Goal: Information Seeking & Learning: Learn about a topic

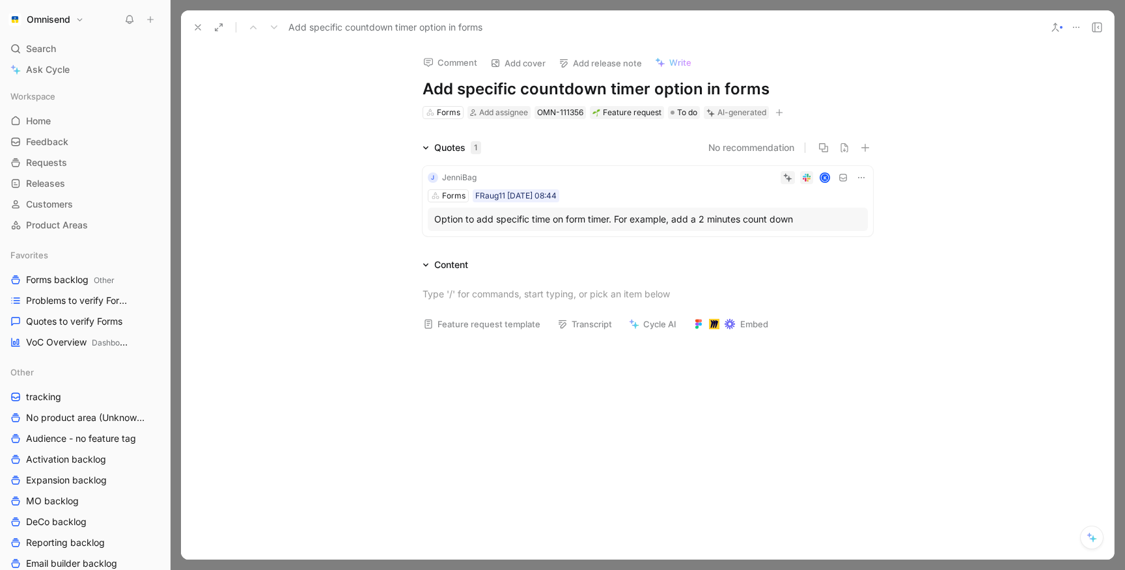
click at [620, 215] on div "Option to add specific time on form timer. For example, add a 2 minutes count d…" at bounding box center [647, 220] width 427 height 16
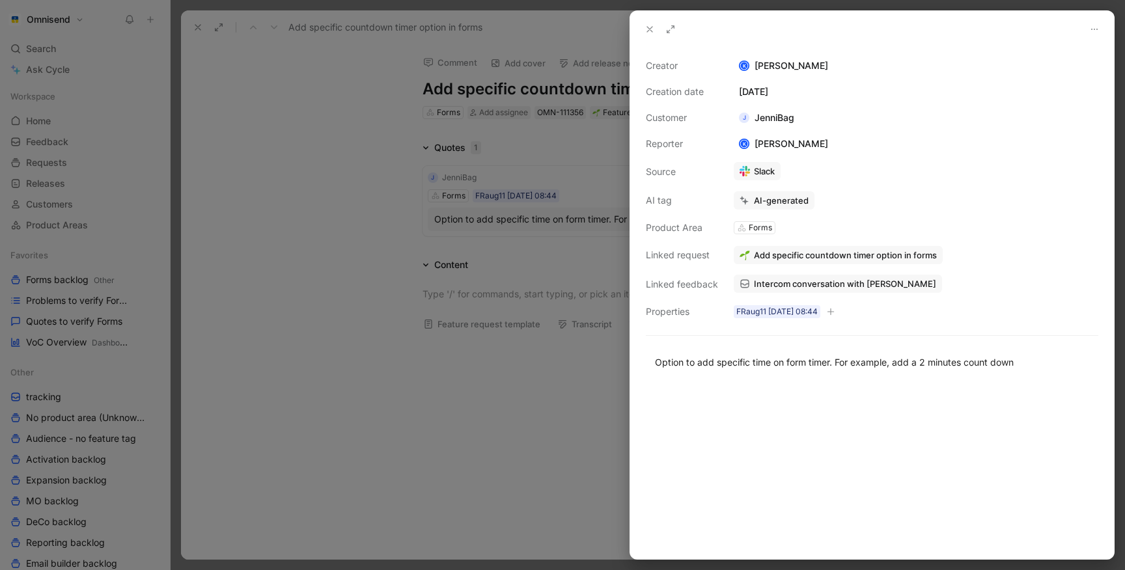
click at [764, 251] on span "Add specific countdown timer option in forms" at bounding box center [845, 255] width 183 height 12
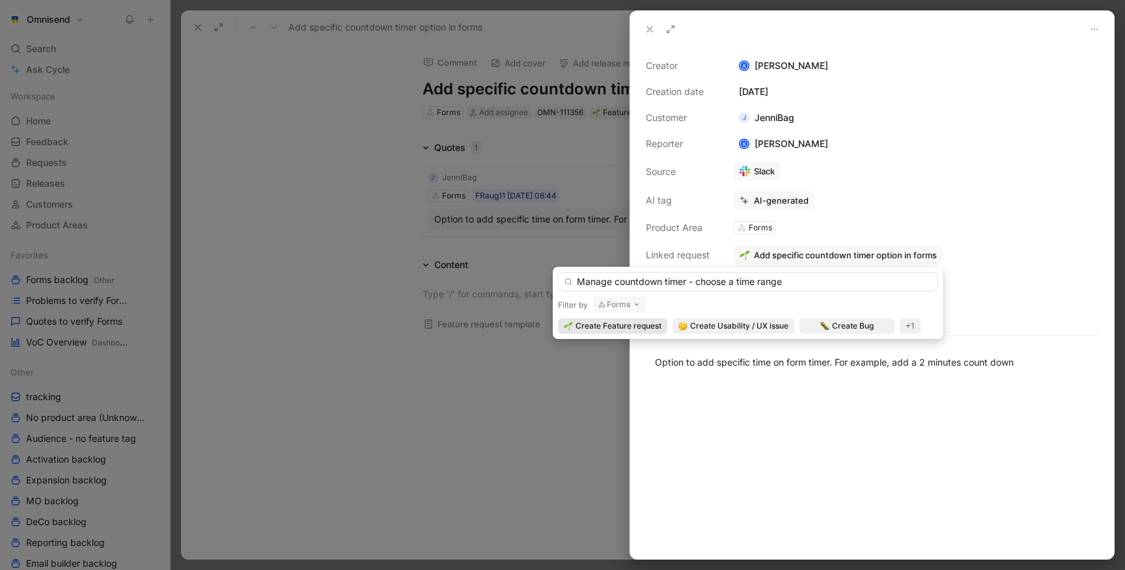
type input "Manage countdown timer - choose a time range"
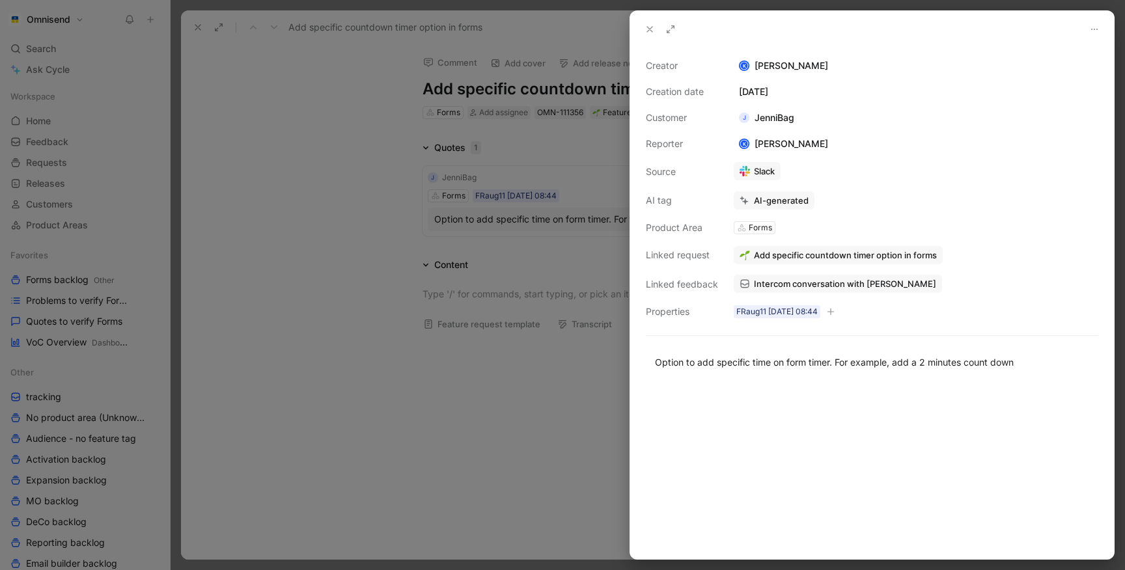
click at [484, 212] on div at bounding box center [562, 285] width 1125 height 570
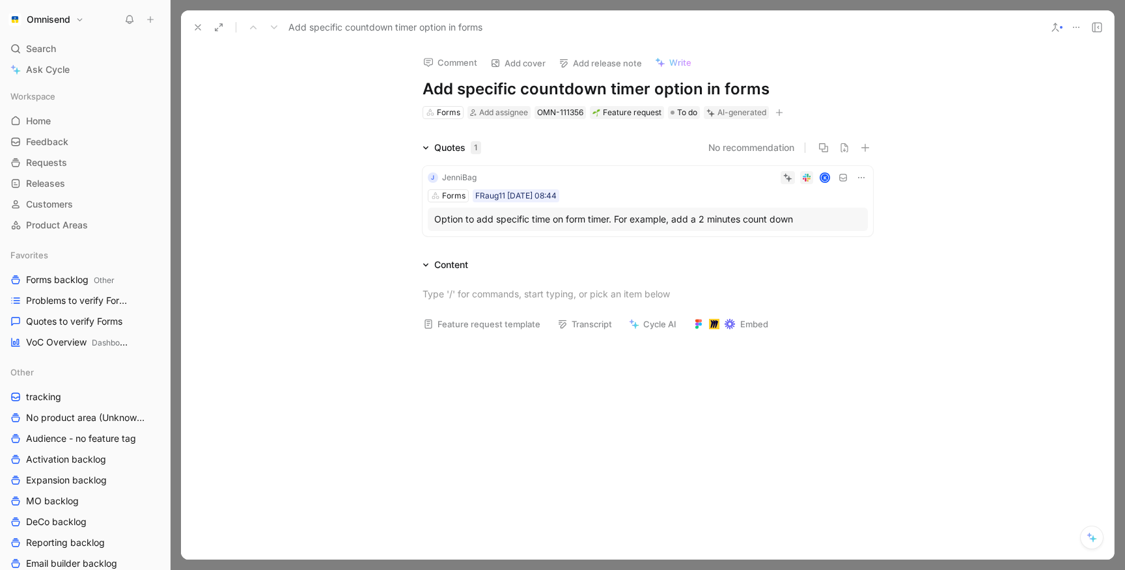
click at [687, 90] on h1 "Add specific countdown timer option in forms" at bounding box center [647, 89] width 450 height 21
click at [729, 115] on div "AI-generated" at bounding box center [741, 112] width 49 height 13
click at [716, 96] on button "Verify" at bounding box center [713, 92] width 45 height 18
click at [240, 90] on div "Comment Add cover Add release note Write Manage countdown timer - choose a time…" at bounding box center [647, 302] width 933 height 516
click at [202, 33] on button at bounding box center [198, 27] width 18 height 18
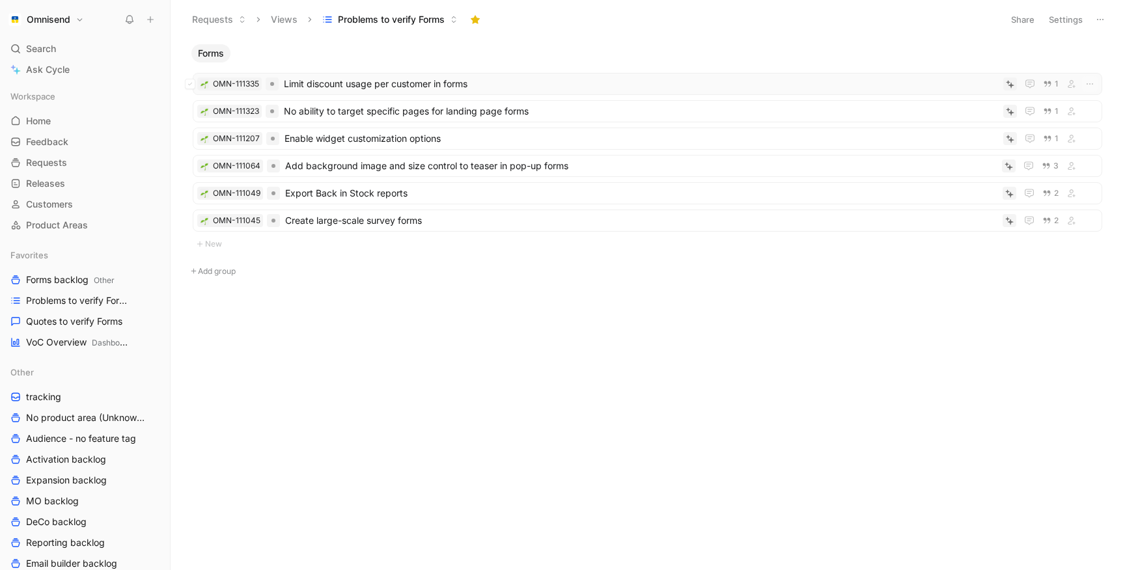
click at [337, 85] on span "Limit discount usage per customer in forms" at bounding box center [641, 84] width 714 height 16
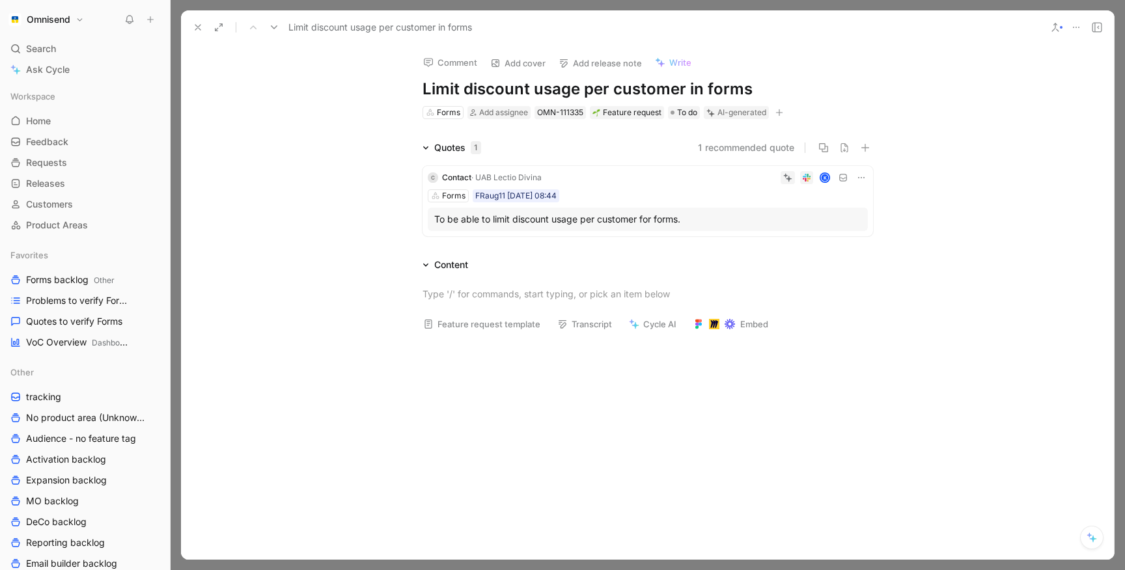
click at [629, 220] on div "To be able to limit discount usage per customer for forms." at bounding box center [647, 220] width 427 height 16
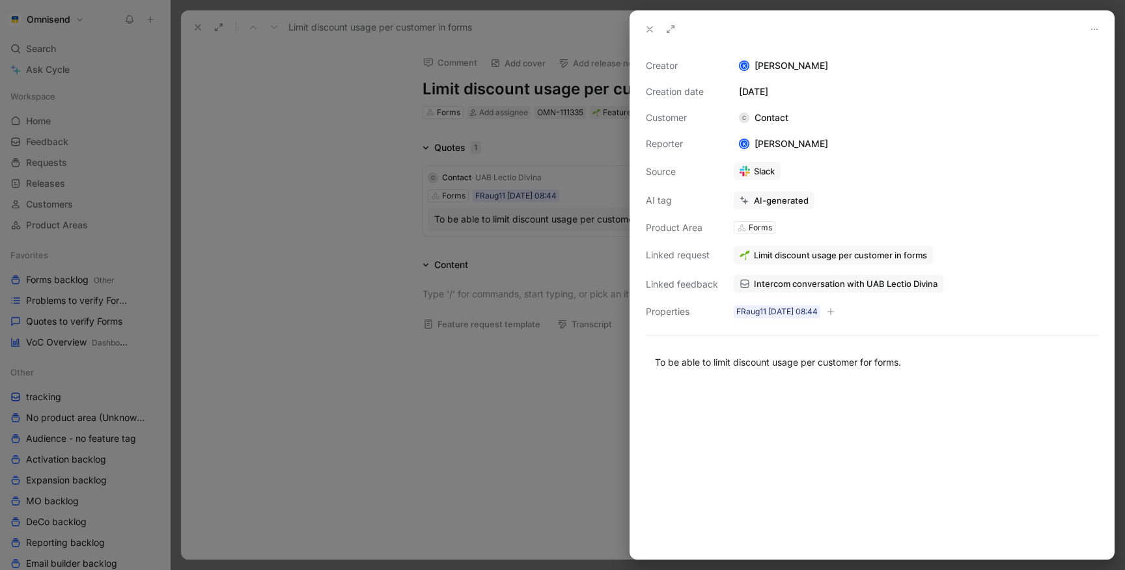
click at [802, 251] on span "Limit discount usage per customer in forms" at bounding box center [840, 255] width 173 height 12
click at [778, 286] on span "Intercom conversation with UAB Lectio Divina" at bounding box center [846, 284] width 184 height 12
click at [299, 179] on div at bounding box center [562, 285] width 1125 height 570
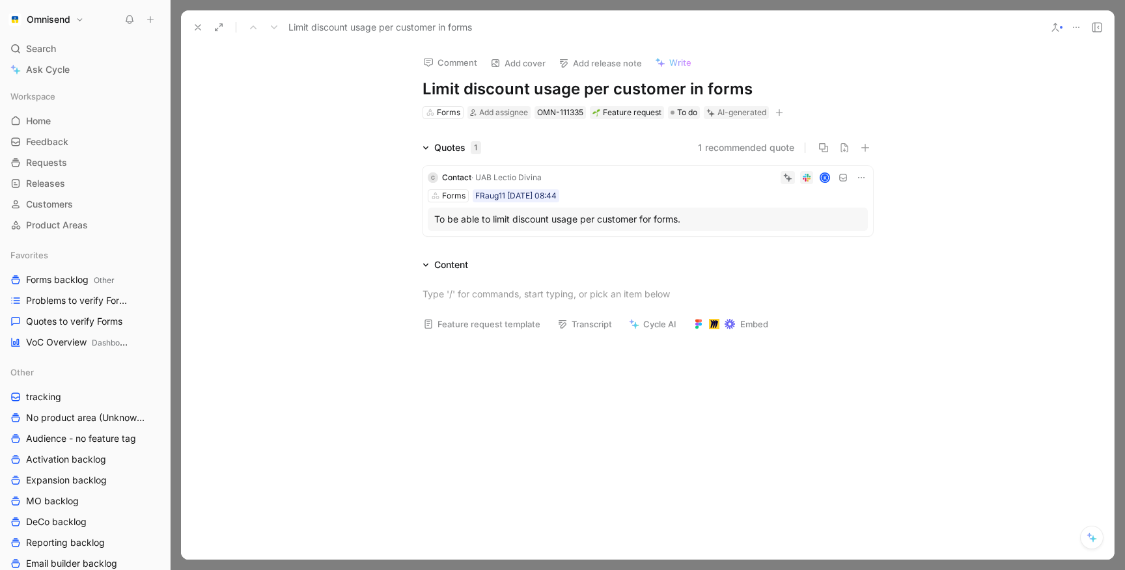
click at [646, 175] on div "K" at bounding box center [707, 177] width 321 height 13
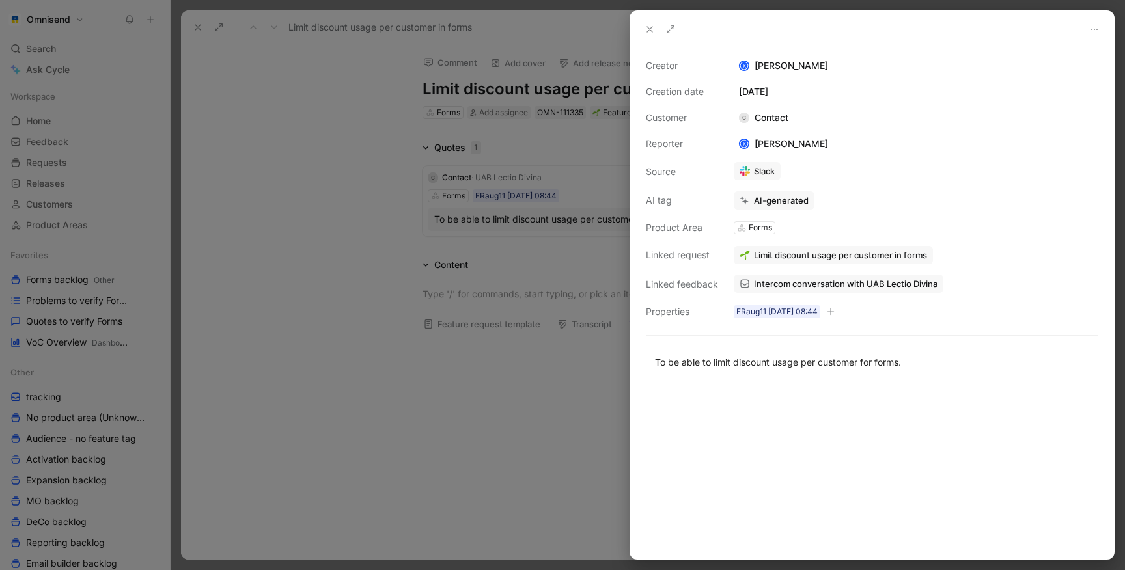
click at [753, 169] on link "Slack" at bounding box center [757, 171] width 47 height 18
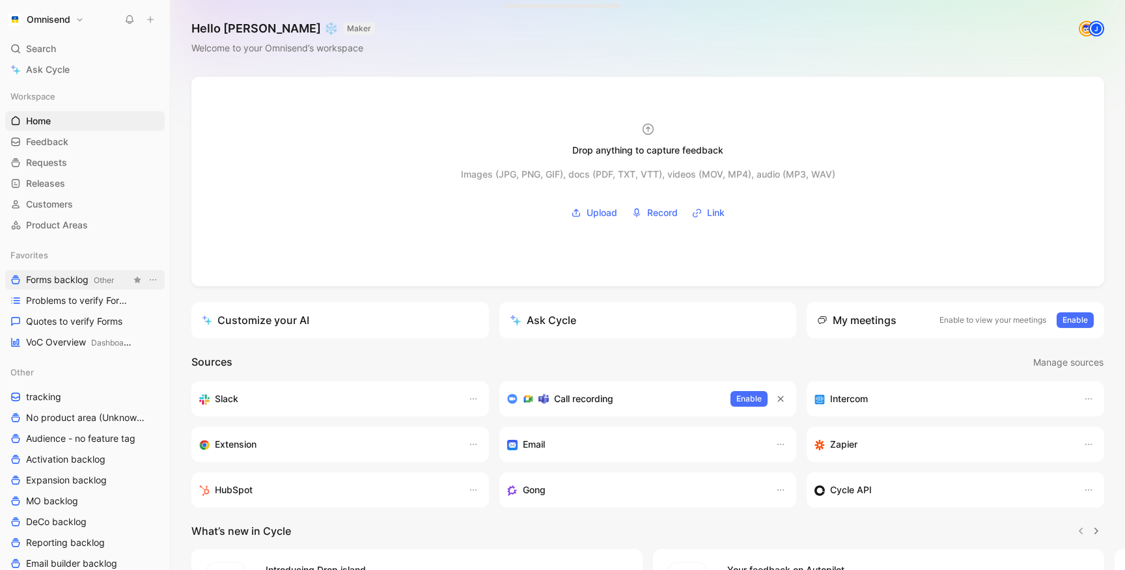
click at [61, 282] on span "Forms backlog Other" at bounding box center [70, 280] width 88 height 14
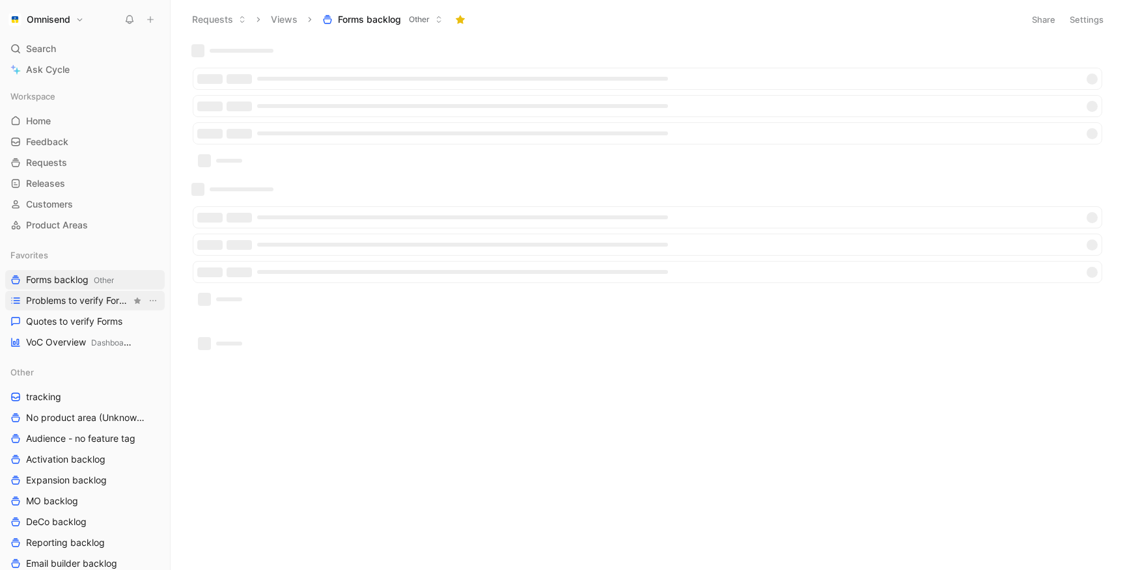
click at [65, 300] on span "Problems to verify Forms" at bounding box center [78, 300] width 105 height 13
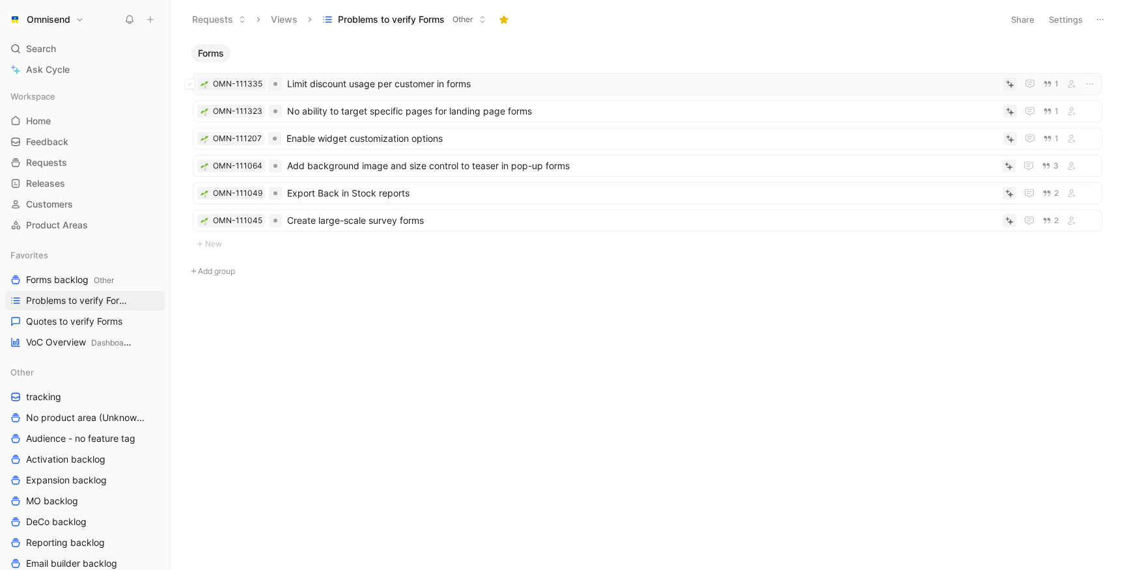
click at [393, 78] on span "Limit discount usage per customer in forms" at bounding box center [642, 84] width 711 height 16
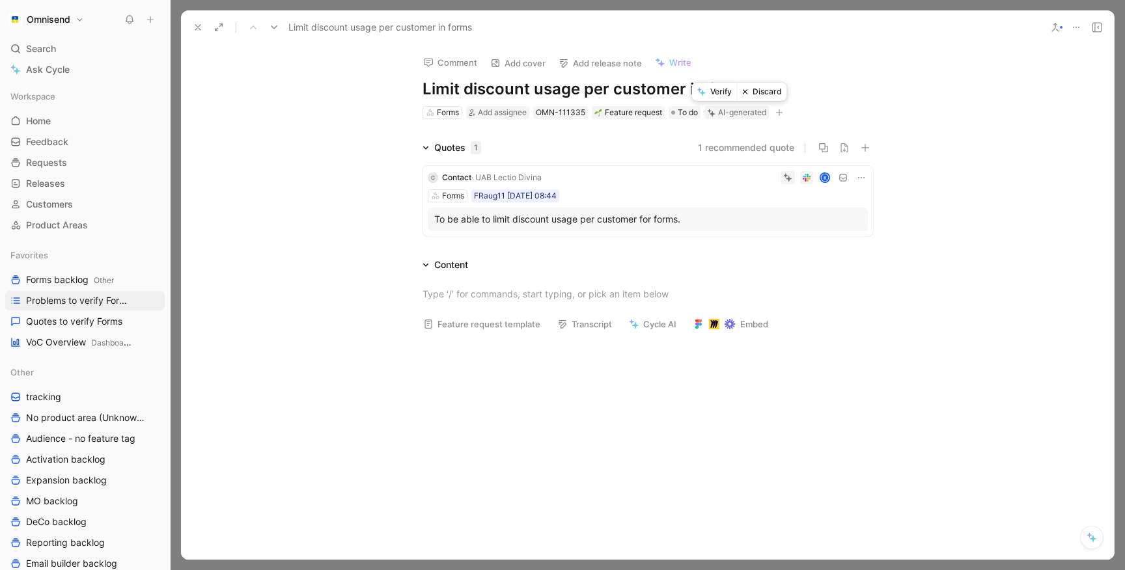
click at [714, 96] on button "Verify" at bounding box center [714, 92] width 45 height 18
click at [197, 29] on icon at bounding box center [198, 27] width 10 height 10
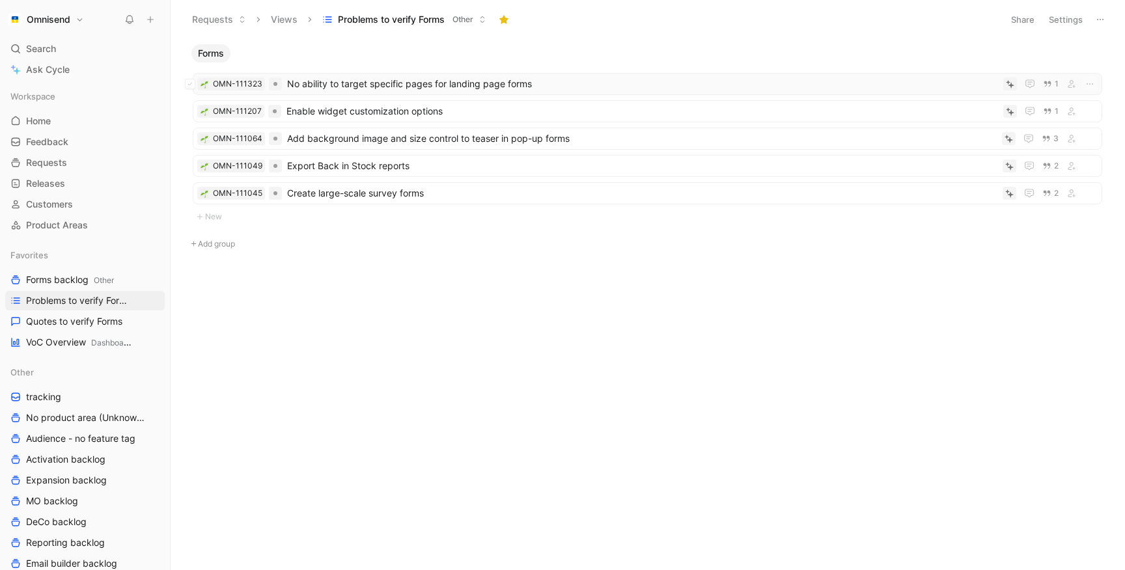
click at [359, 86] on span "No ability to target specific pages for landing page forms" at bounding box center [642, 84] width 711 height 16
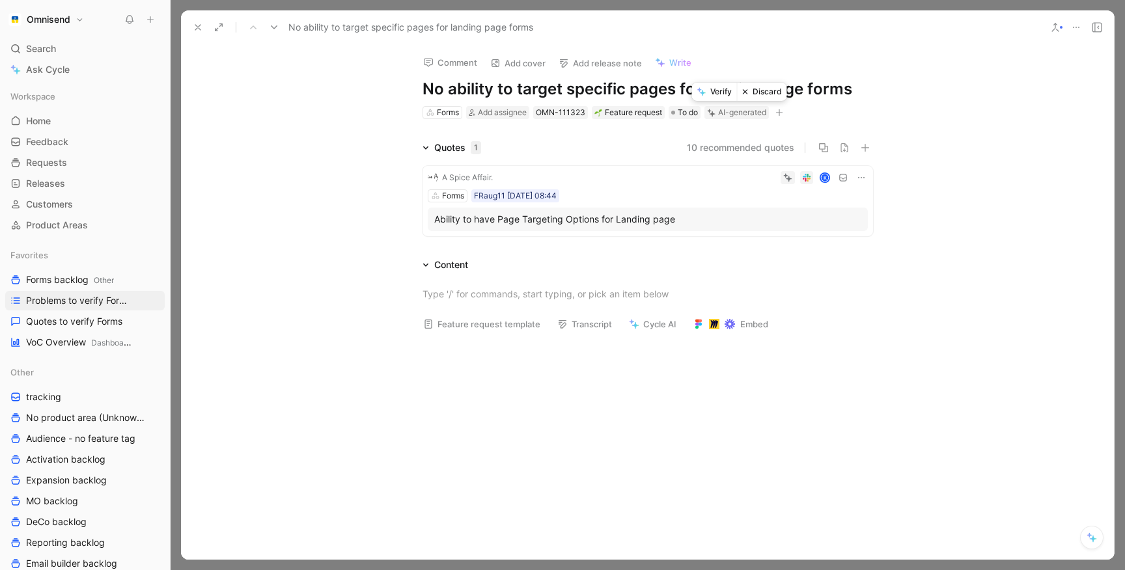
click at [763, 92] on button "Discard" at bounding box center [762, 92] width 50 height 18
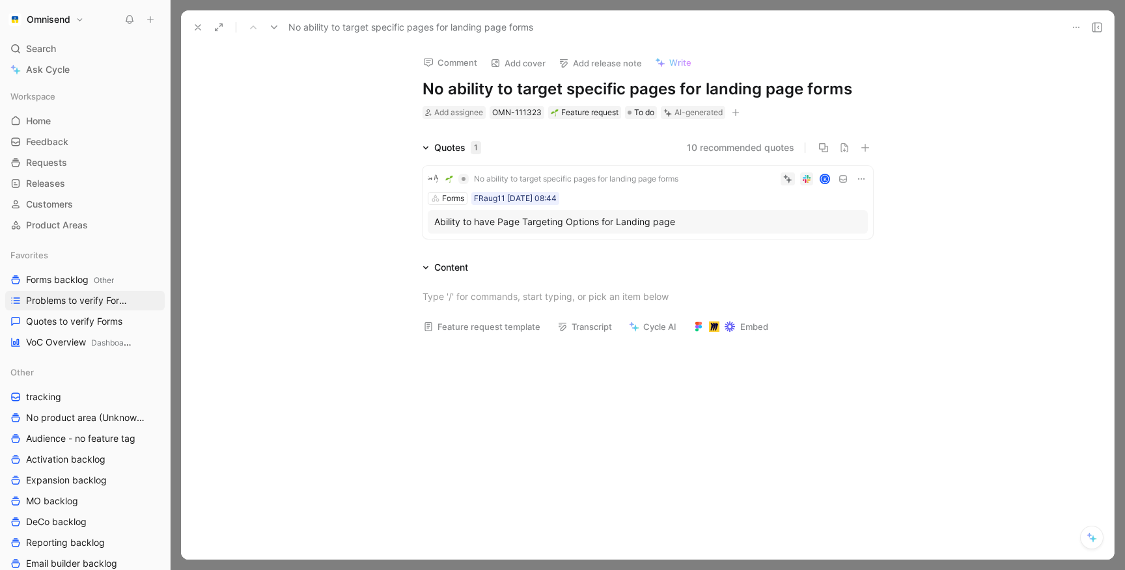
click at [1077, 25] on icon at bounding box center [1076, 27] width 10 height 10
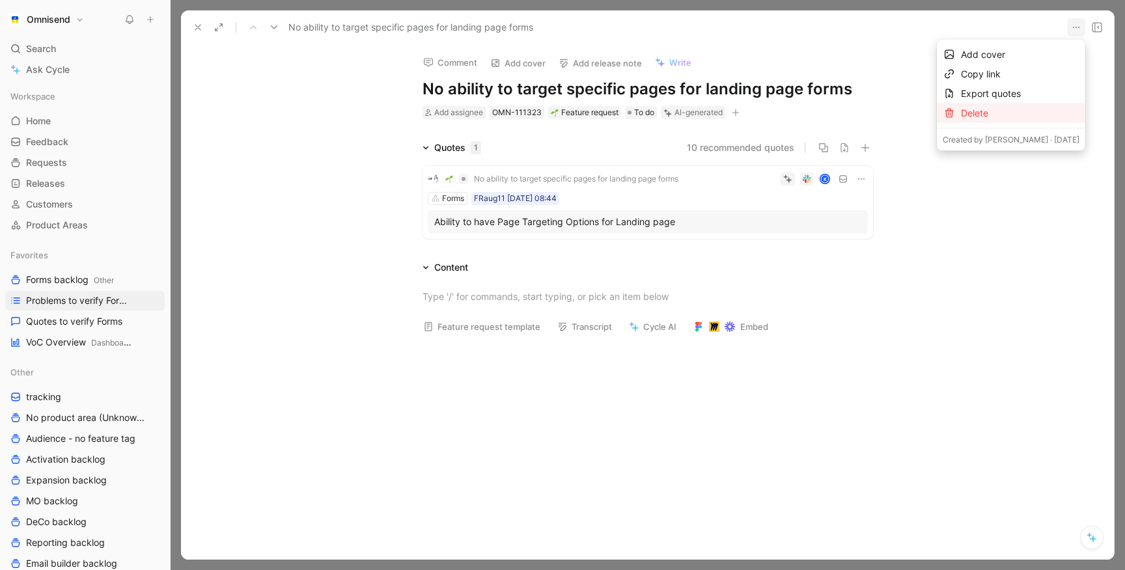
click at [995, 117] on div "Delete" at bounding box center [1020, 113] width 118 height 16
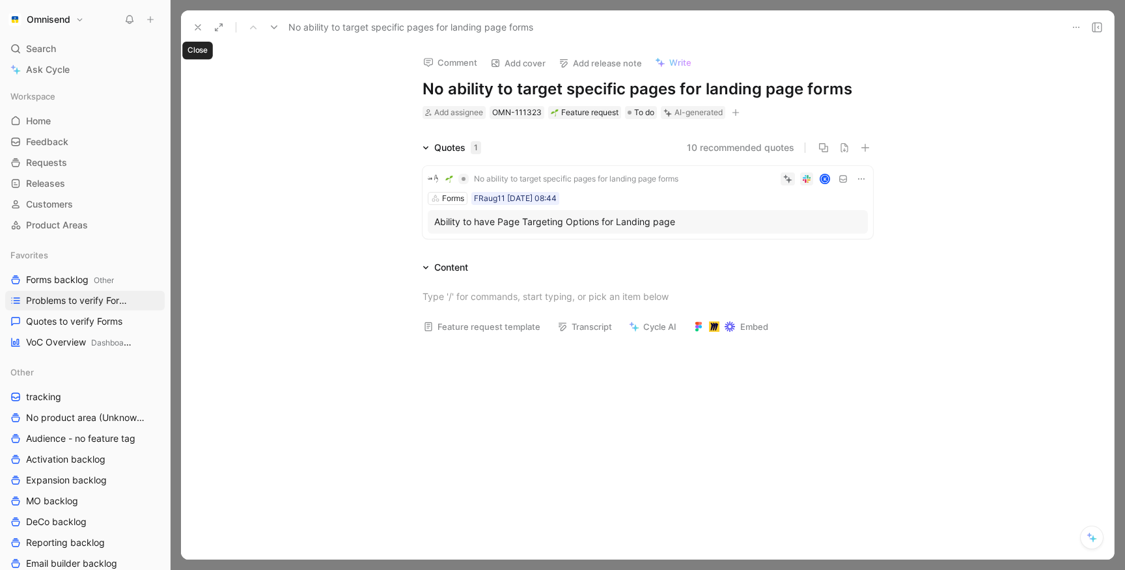
click at [202, 27] on icon at bounding box center [198, 27] width 10 height 10
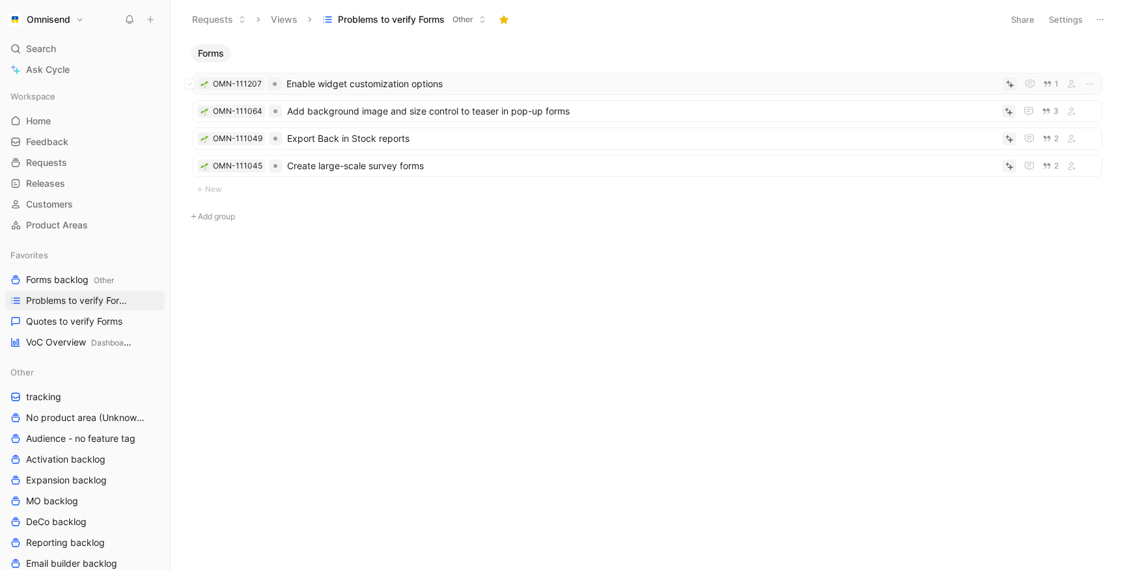
click at [371, 85] on span "Enable widget customization options" at bounding box center [642, 84] width 712 height 16
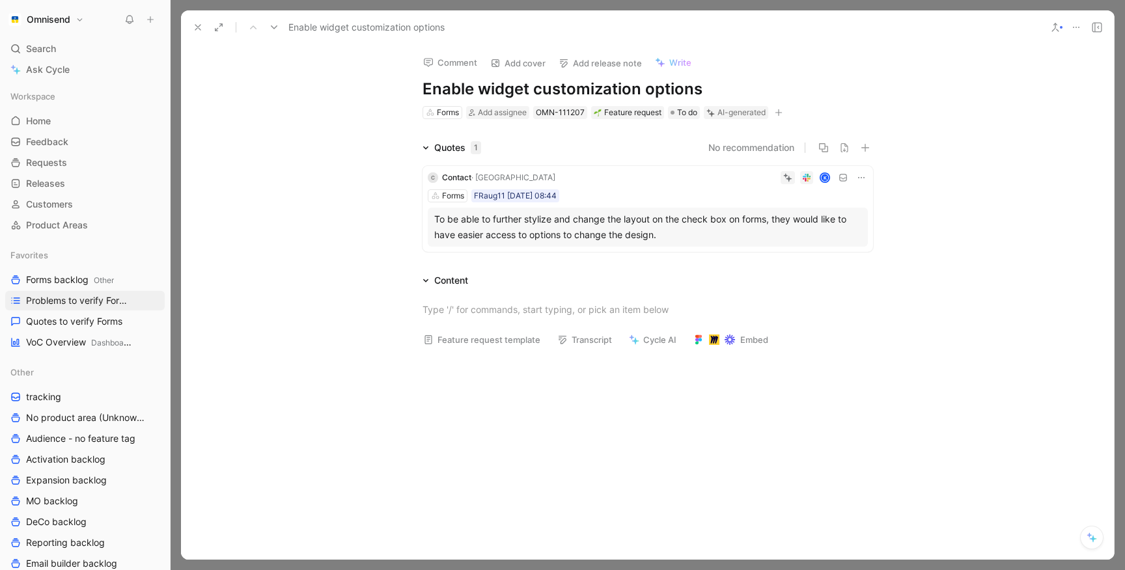
click at [518, 234] on div "To be able to further stylize and change the layout on the check box on forms, …" at bounding box center [647, 227] width 427 height 31
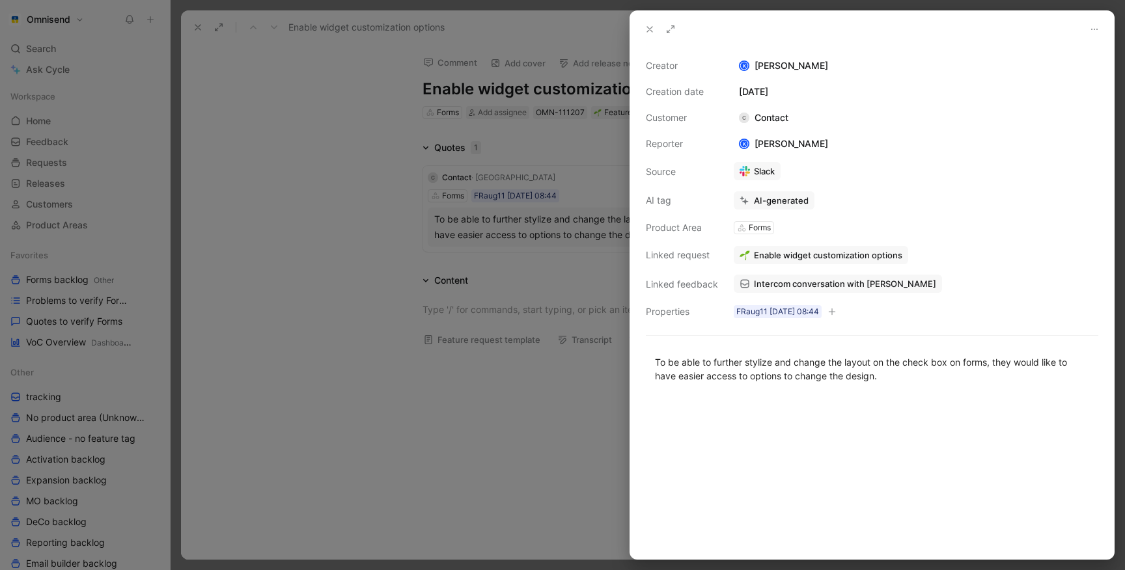
click at [452, 264] on div at bounding box center [562, 285] width 1125 height 570
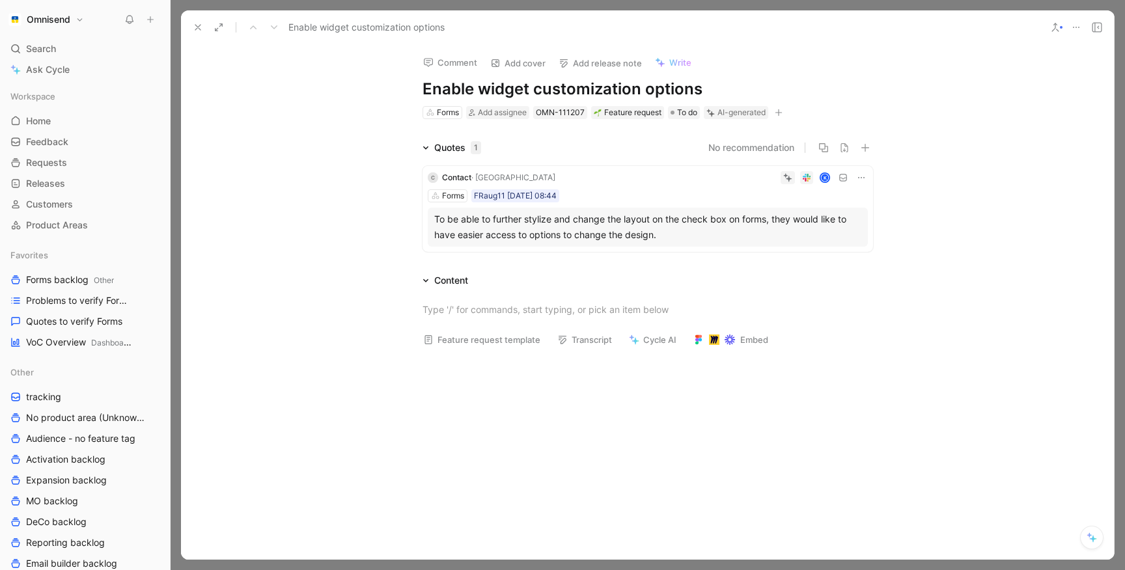
click at [596, 89] on h1 "Enable widget customization options" at bounding box center [647, 89] width 450 height 21
click at [716, 91] on button "Verify" at bounding box center [713, 92] width 45 height 18
click at [195, 28] on icon at bounding box center [198, 27] width 10 height 10
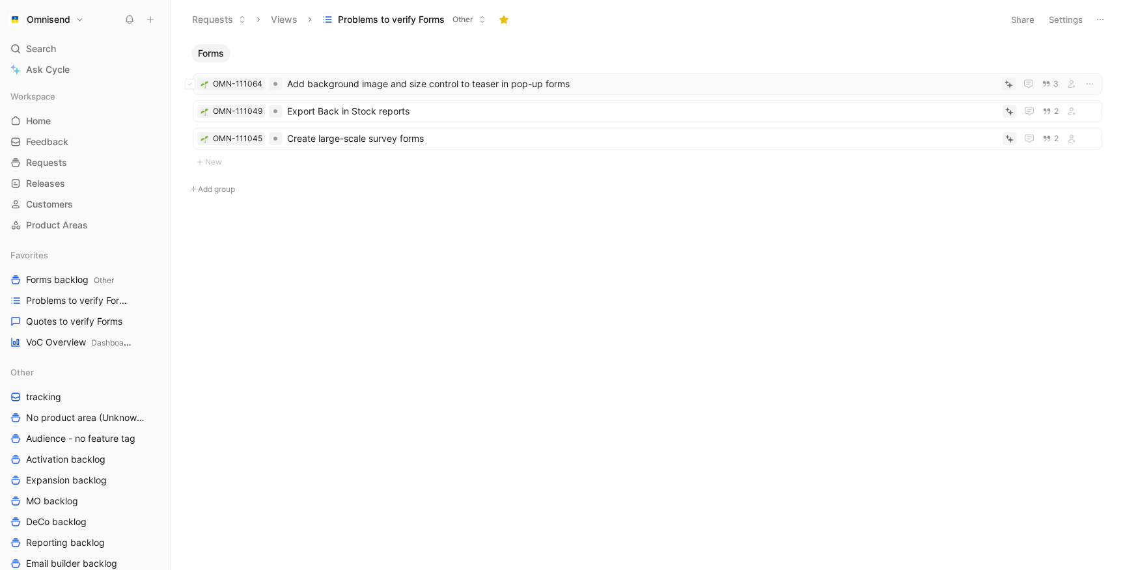
click at [384, 87] on span "Add background image and size control to teaser in pop-up forms" at bounding box center [642, 84] width 710 height 16
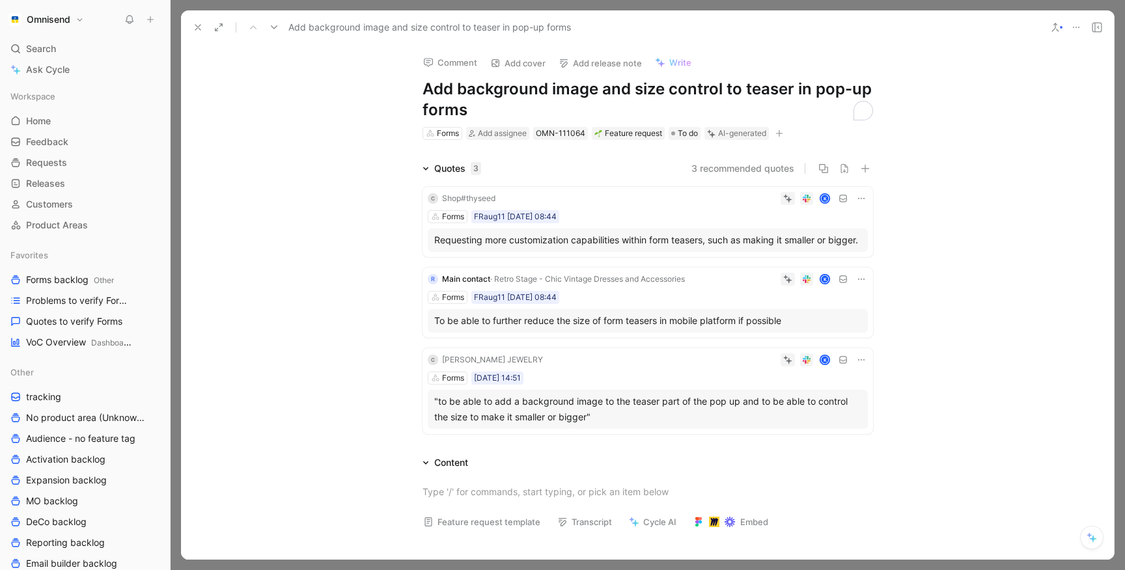
drag, startPoint x: 469, startPoint y: 106, endPoint x: 419, endPoint y: 90, distance: 52.5
click at [419, 90] on div "Comment Add cover Add release note Write Add background image and size control …" at bounding box center [648, 92] width 500 height 97
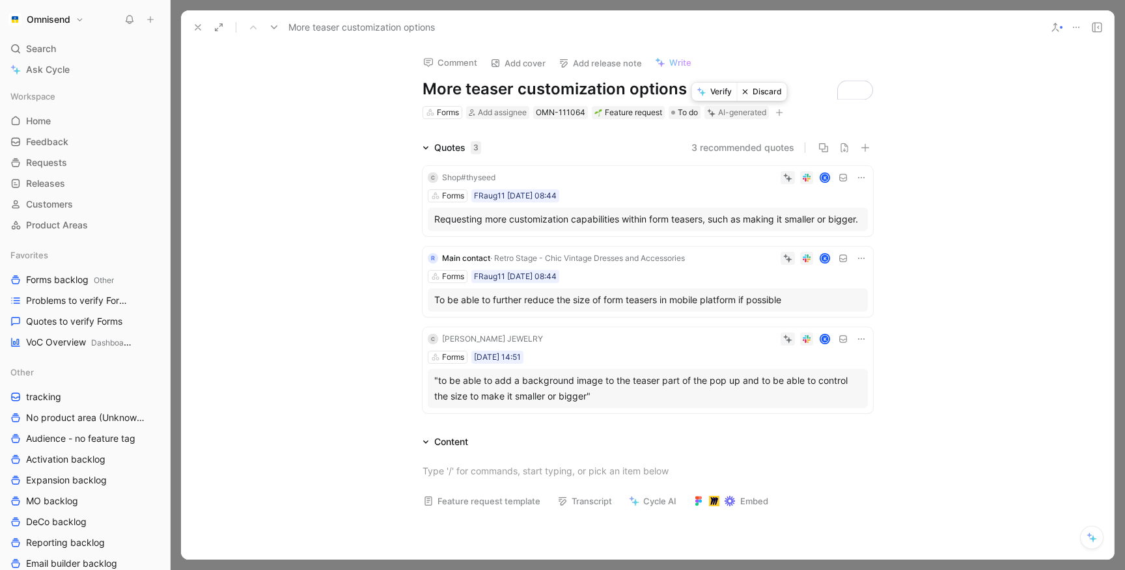
click at [713, 93] on button "Verify" at bounding box center [714, 92] width 45 height 18
click at [202, 27] on icon at bounding box center [198, 27] width 10 height 10
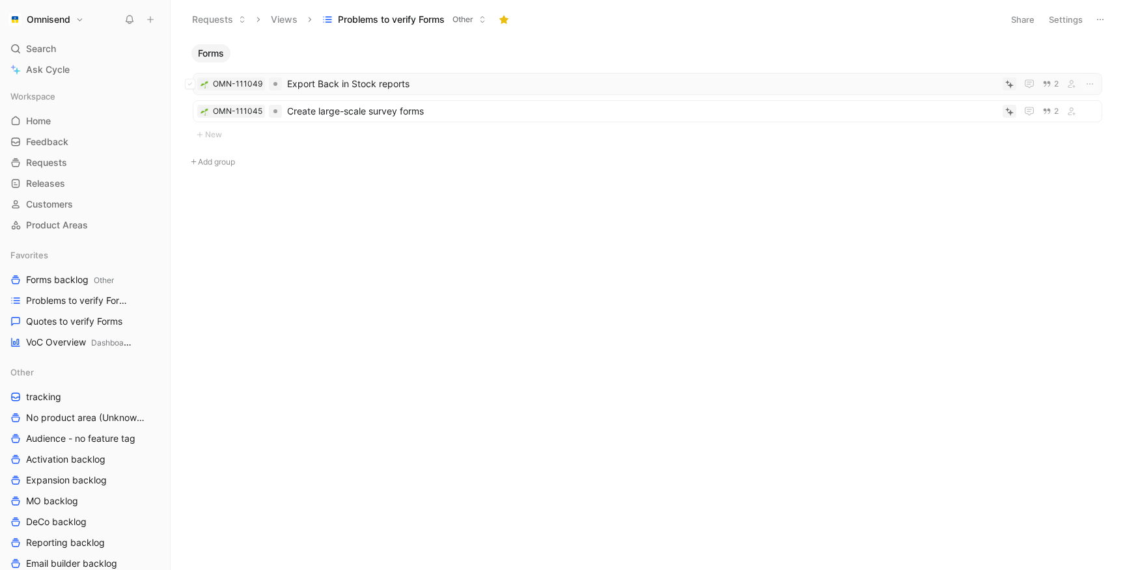
click at [374, 90] on span "Export Back in Stock reports" at bounding box center [642, 84] width 710 height 16
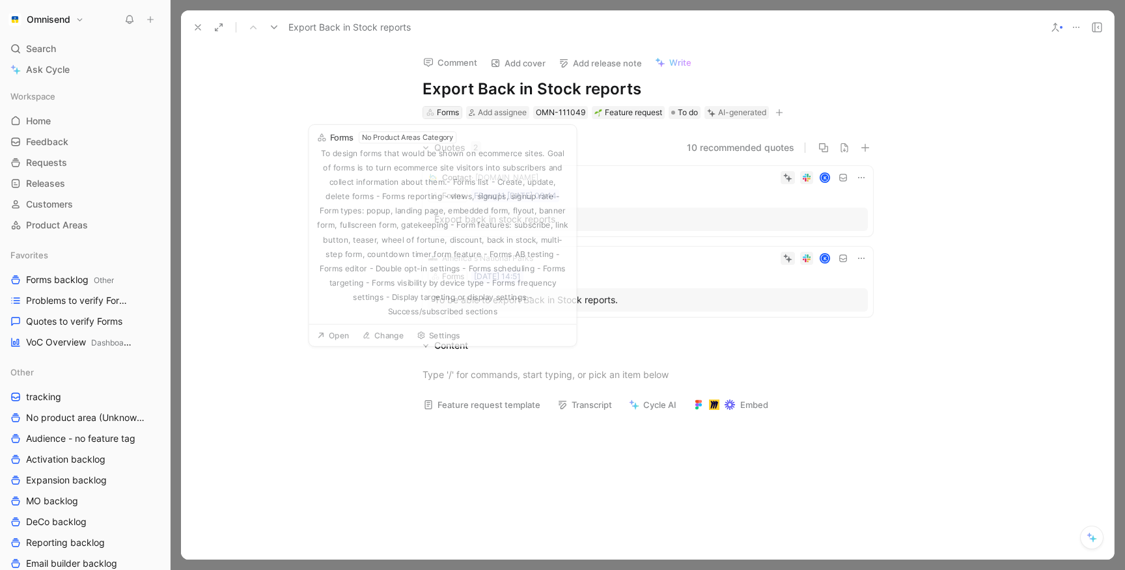
click at [443, 112] on div "Forms" at bounding box center [448, 112] width 22 height 13
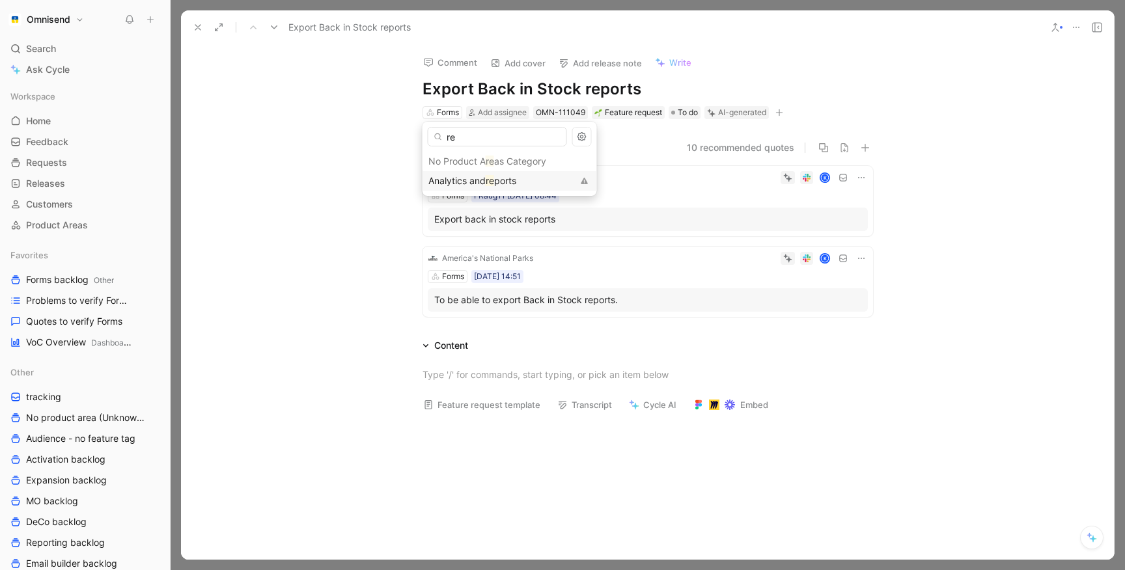
type input "re"
click at [449, 176] on span "Analytics and" at bounding box center [456, 180] width 57 height 11
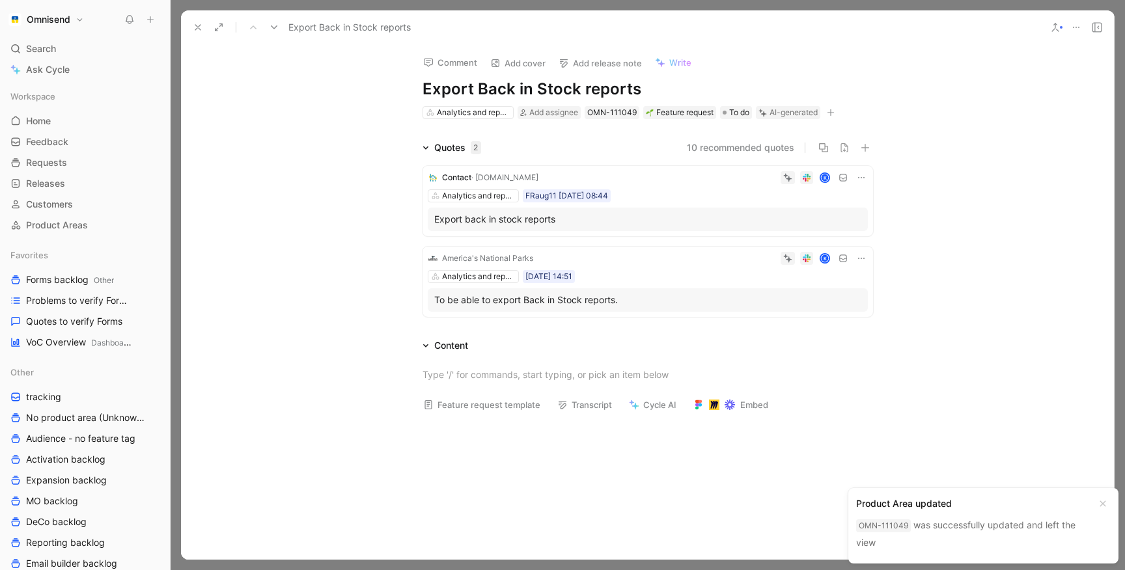
click at [199, 24] on icon at bounding box center [198, 27] width 10 height 10
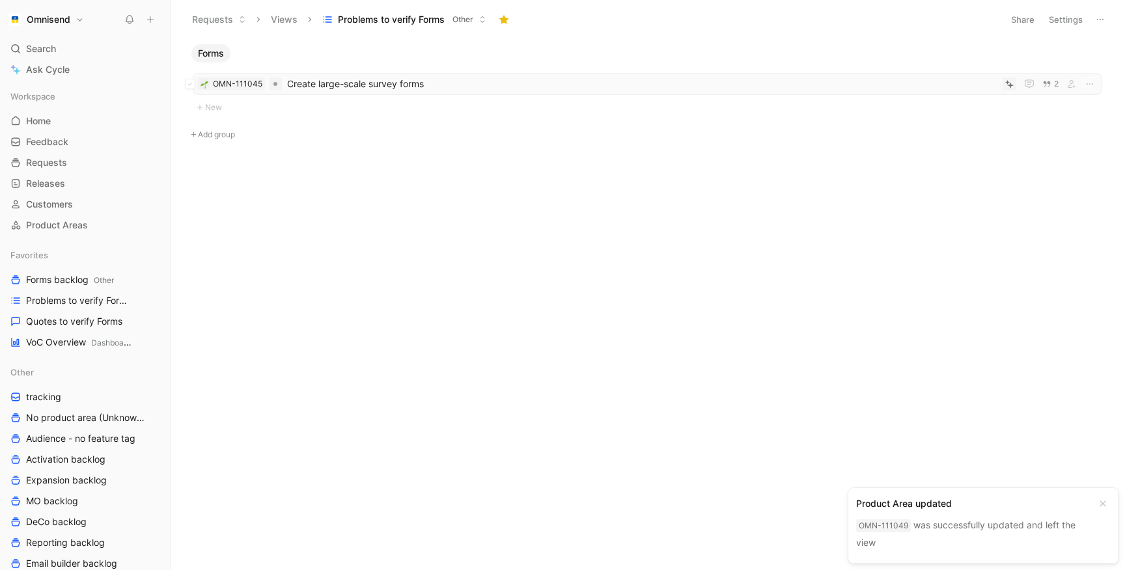
click at [324, 81] on span "Create large-scale survey forms" at bounding box center [642, 84] width 710 height 16
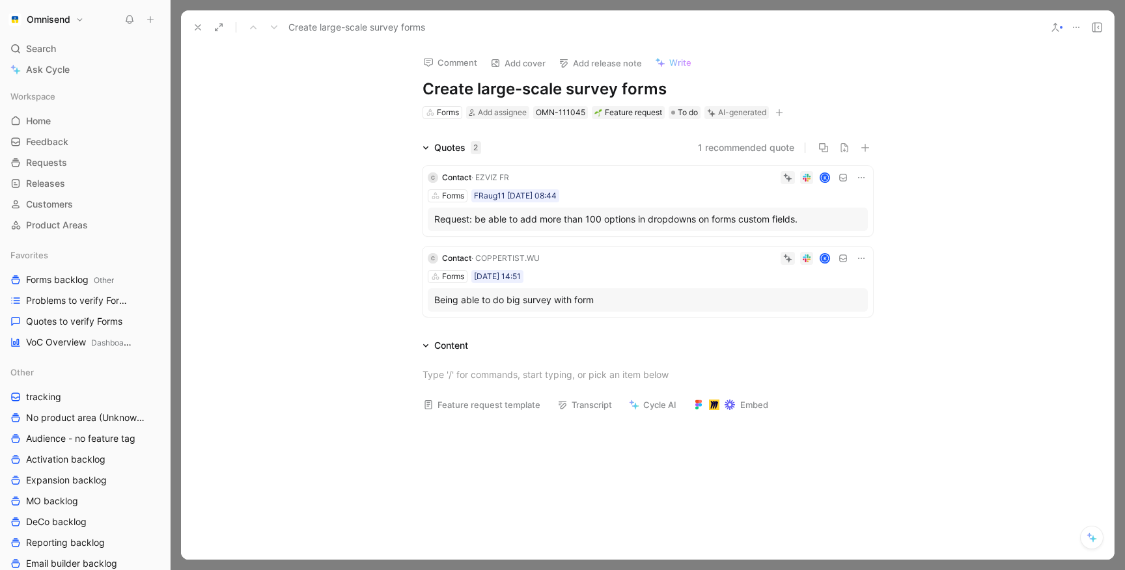
click at [530, 90] on h1 "Create large-scale survey forms" at bounding box center [647, 89] width 450 height 21
click at [622, 113] on div "Feature request" at bounding box center [628, 112] width 68 height 13
click at [569, 113] on div "OMN-111045" at bounding box center [560, 112] width 49 height 13
click at [619, 196] on div "Forms FRaug11 [DATE] 08:44" at bounding box center [648, 195] width 440 height 13
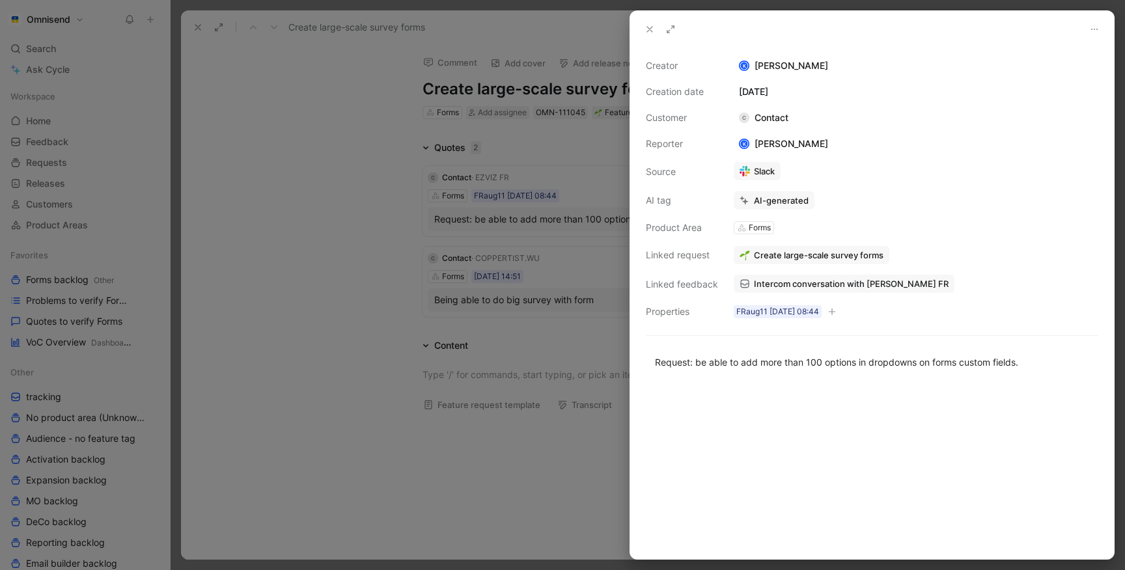
click at [872, 259] on span "Create large-scale survey forms" at bounding box center [819, 255] width 130 height 12
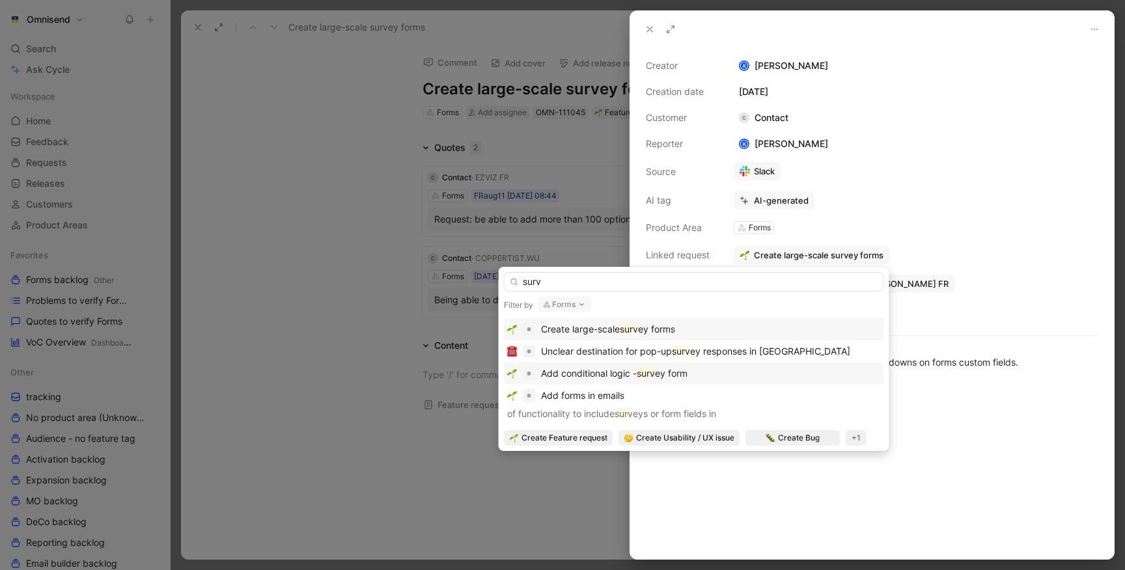
type input "surv"
click at [725, 366] on div "Add conditional logic - surv ey form" at bounding box center [694, 374] width 374 height 16
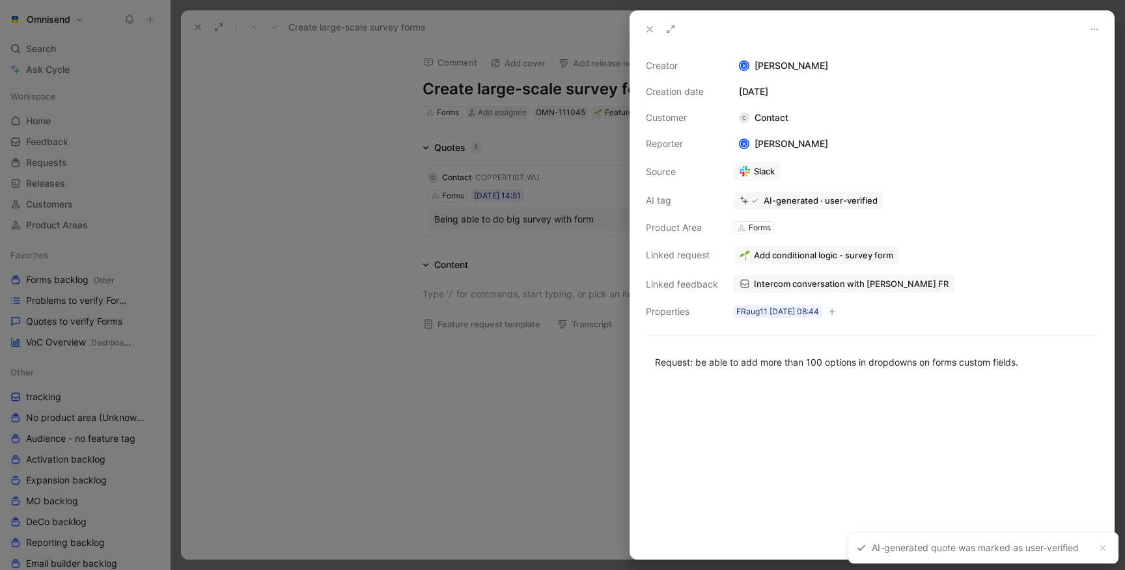
click at [570, 189] on div at bounding box center [562, 285] width 1125 height 570
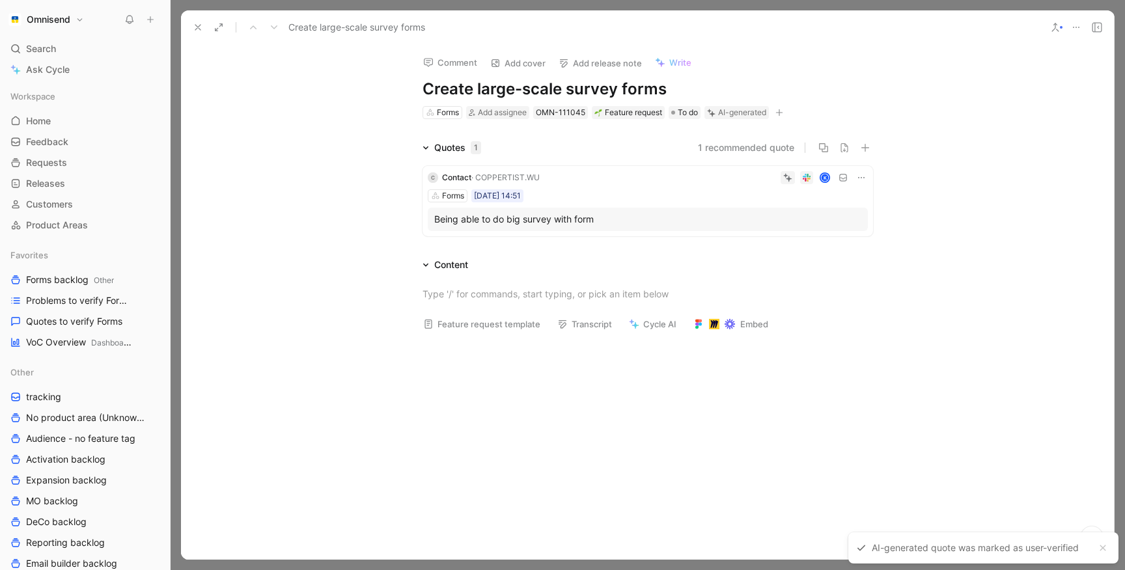
click at [601, 182] on div "K" at bounding box center [706, 177] width 323 height 13
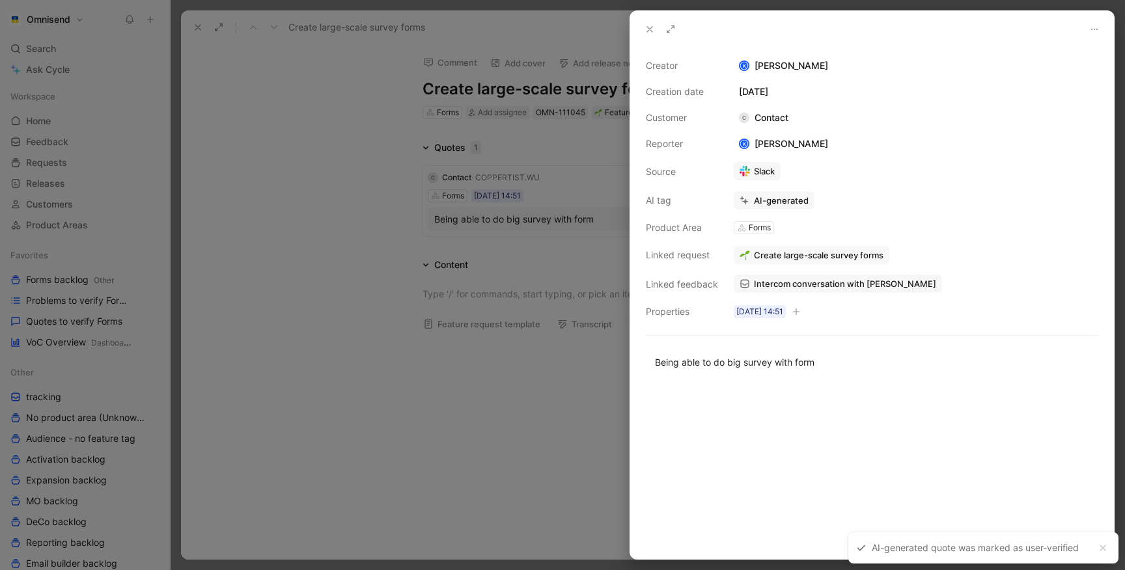
click at [784, 251] on span "Create large-scale survey forms" at bounding box center [819, 255] width 130 height 12
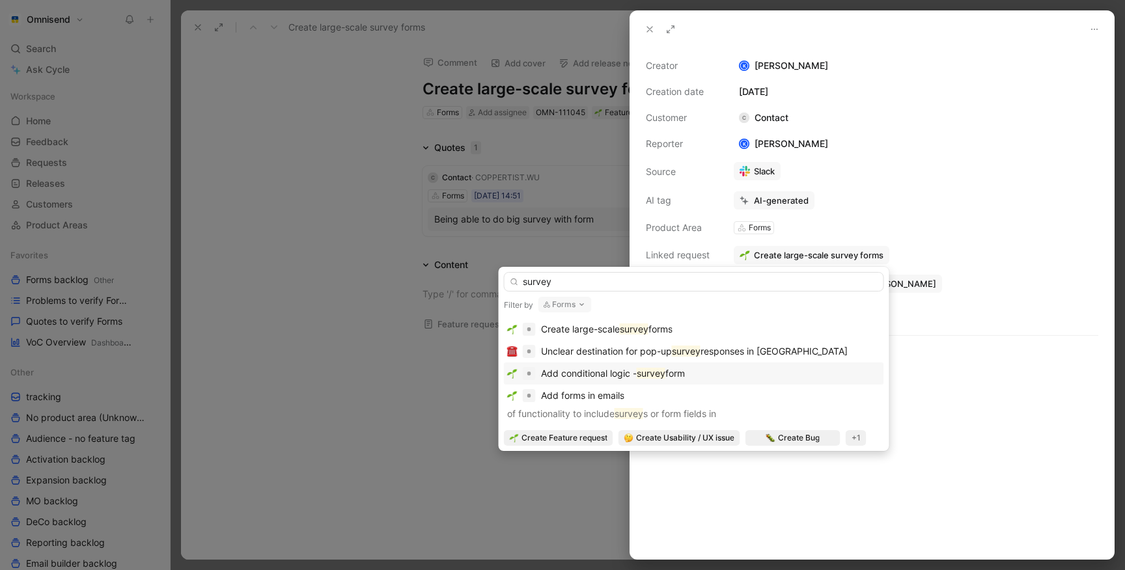
type input "survey"
click at [682, 368] on span "form" at bounding box center [675, 373] width 20 height 11
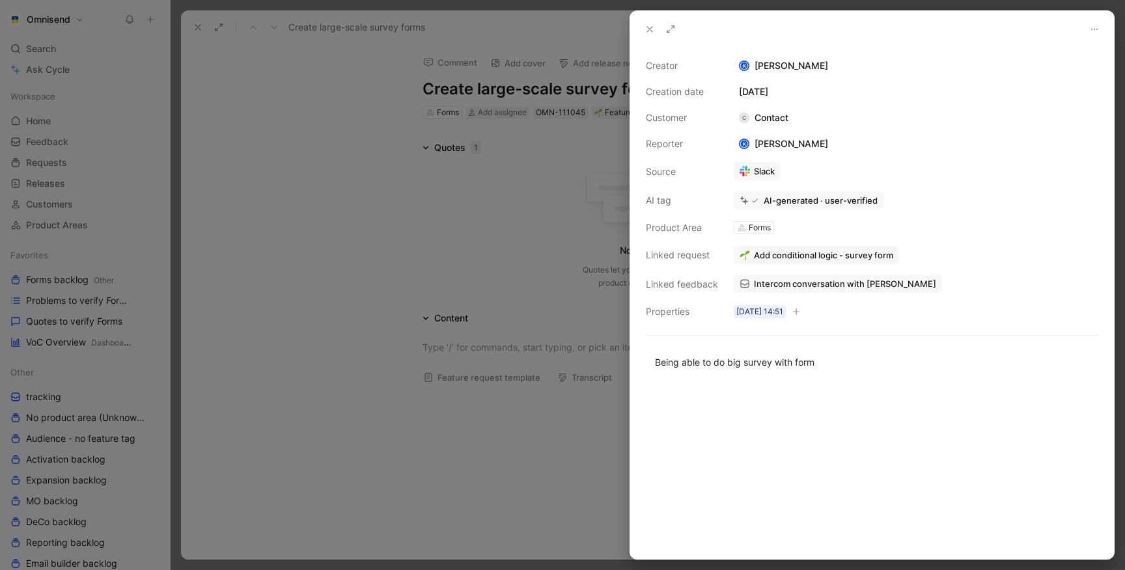
click at [365, 234] on div at bounding box center [562, 285] width 1125 height 570
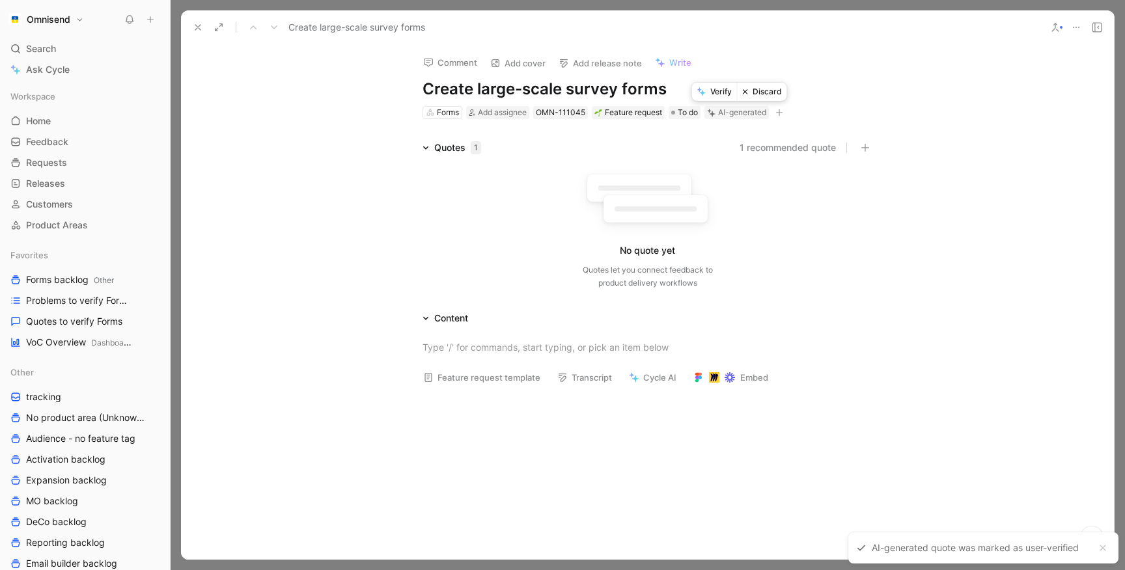
click at [766, 87] on button "Discard" at bounding box center [762, 92] width 50 height 18
click at [195, 25] on use at bounding box center [197, 27] width 5 height 5
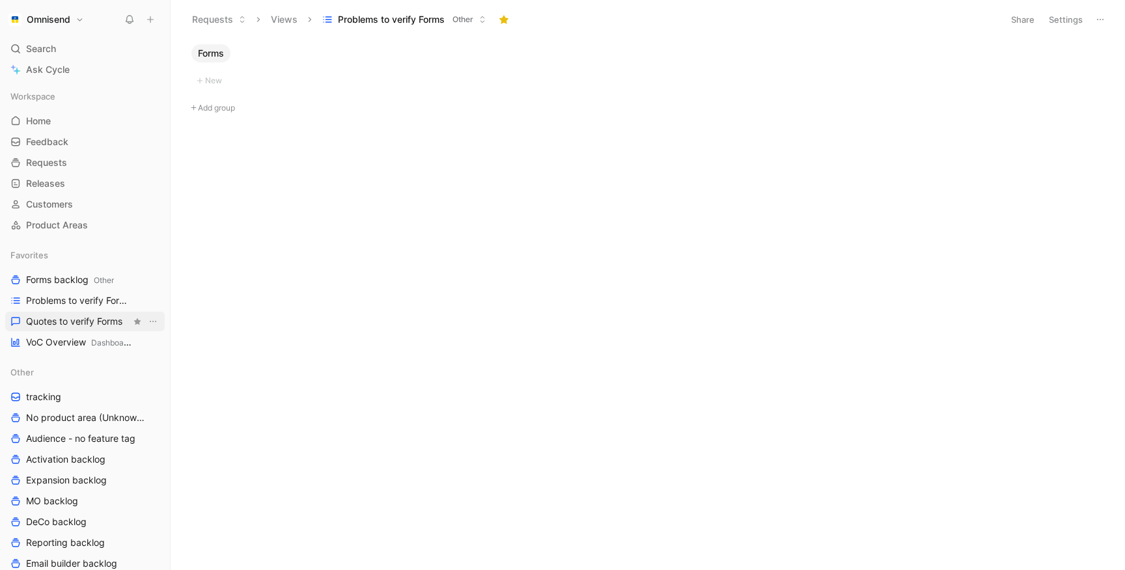
click at [91, 318] on span "Quotes to verify Forms" at bounding box center [74, 321] width 96 height 13
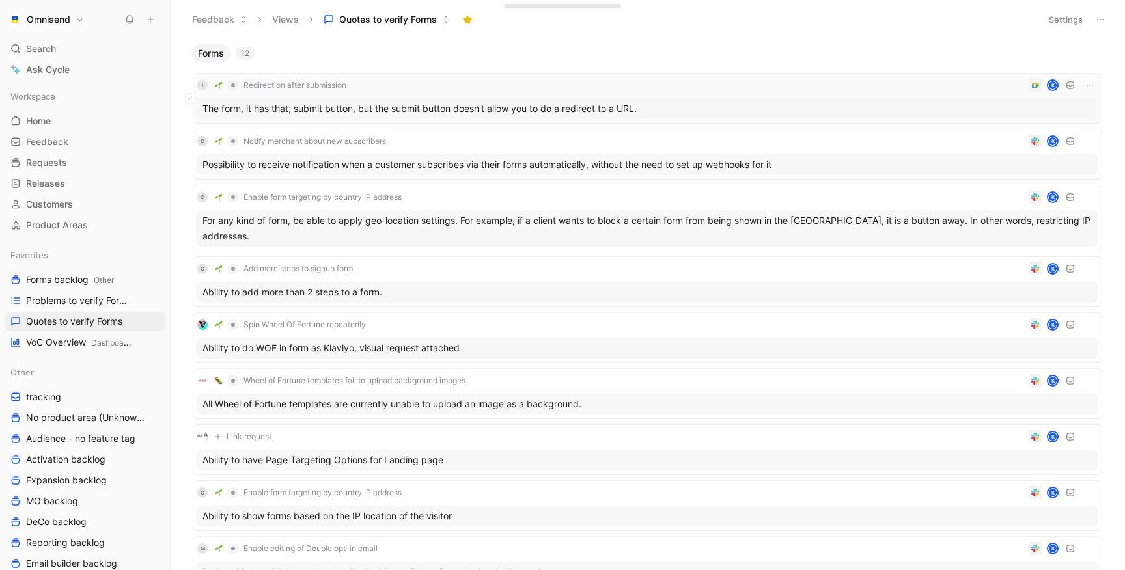
click at [398, 83] on div "I Redirection after submission K" at bounding box center [647, 85] width 900 height 16
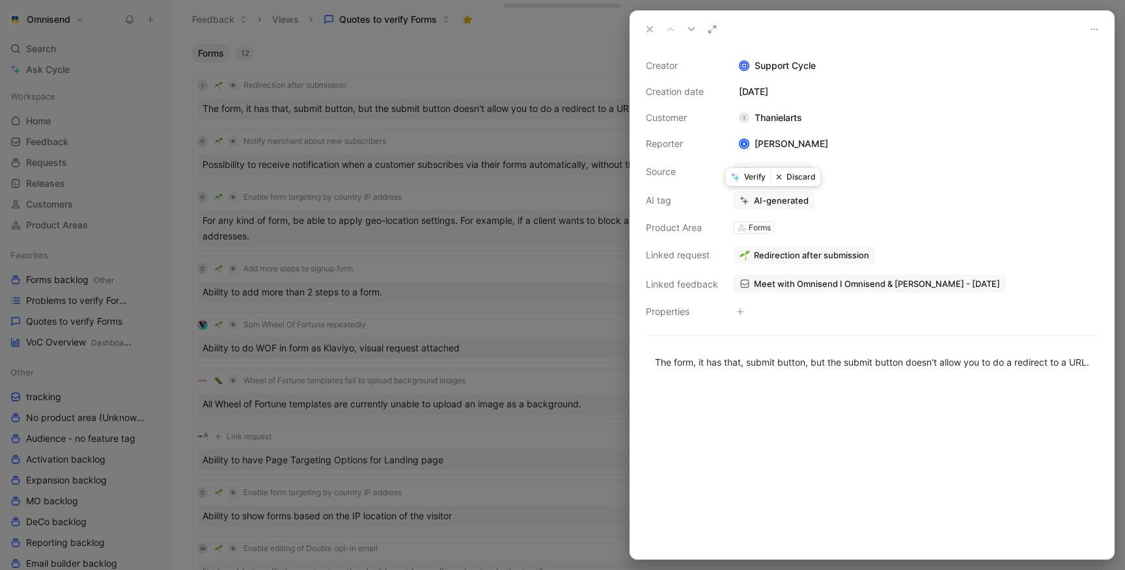
click at [744, 178] on button "Verify" at bounding box center [748, 177] width 45 height 18
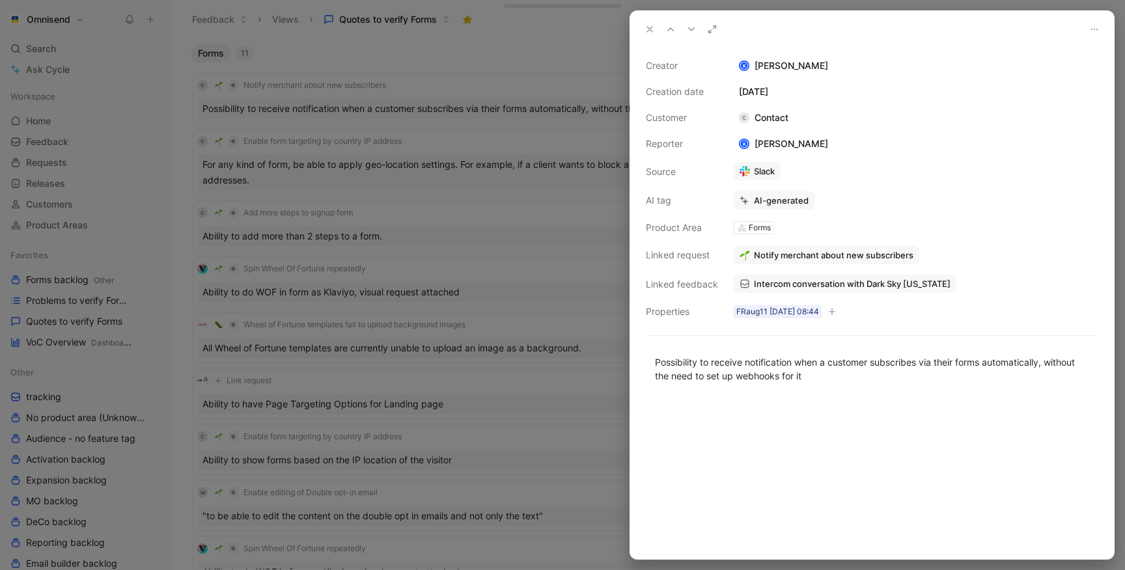
click at [476, 98] on div at bounding box center [562, 285] width 1125 height 570
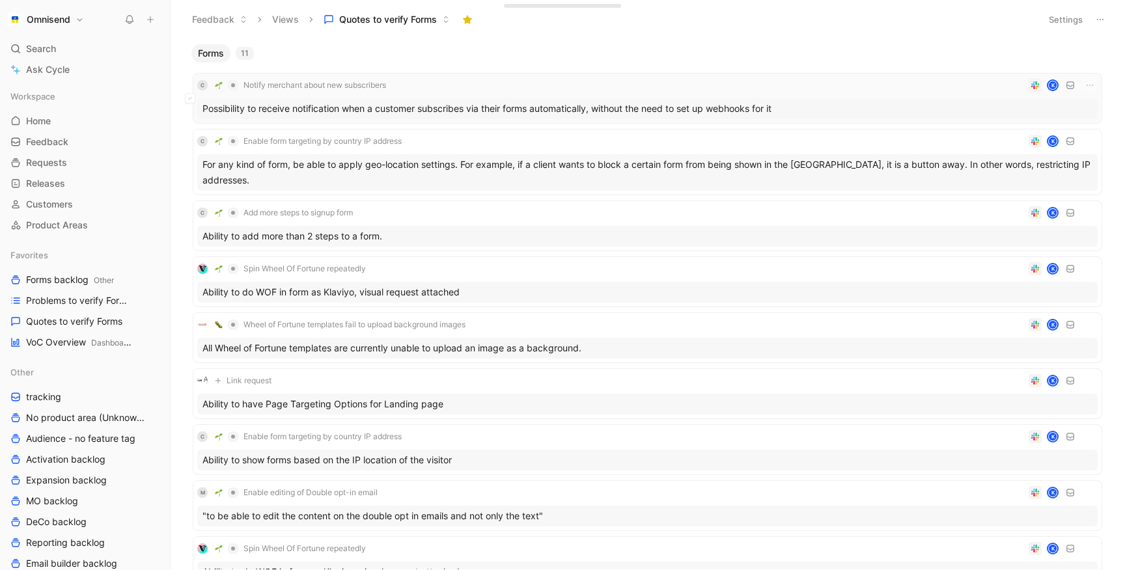
click at [502, 90] on div "C Notify merchant about new subscribers K" at bounding box center [647, 85] width 900 height 16
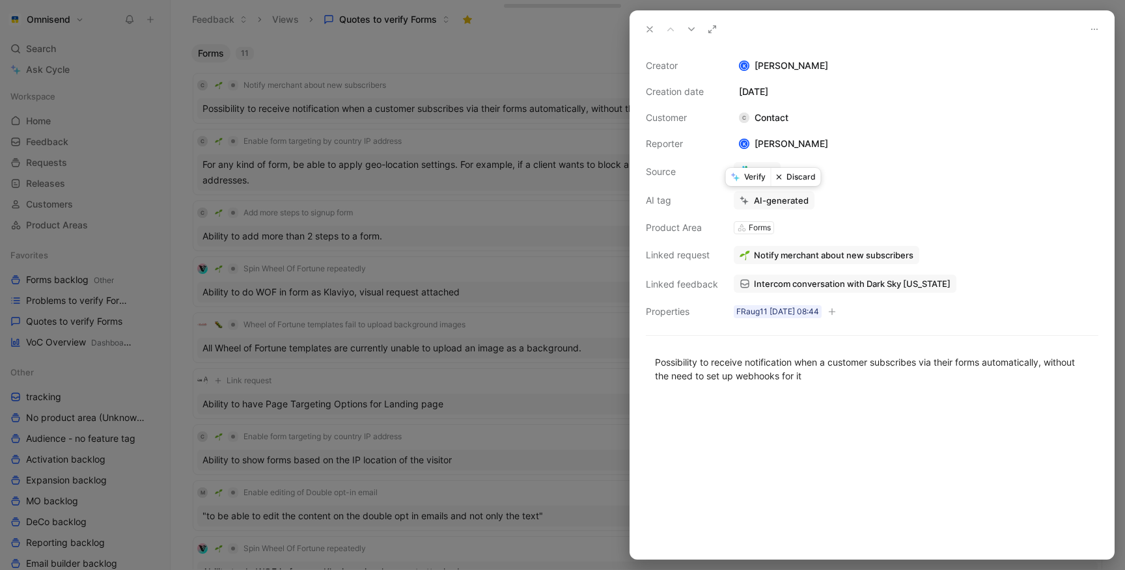
click at [745, 182] on button "Verify" at bounding box center [748, 177] width 45 height 18
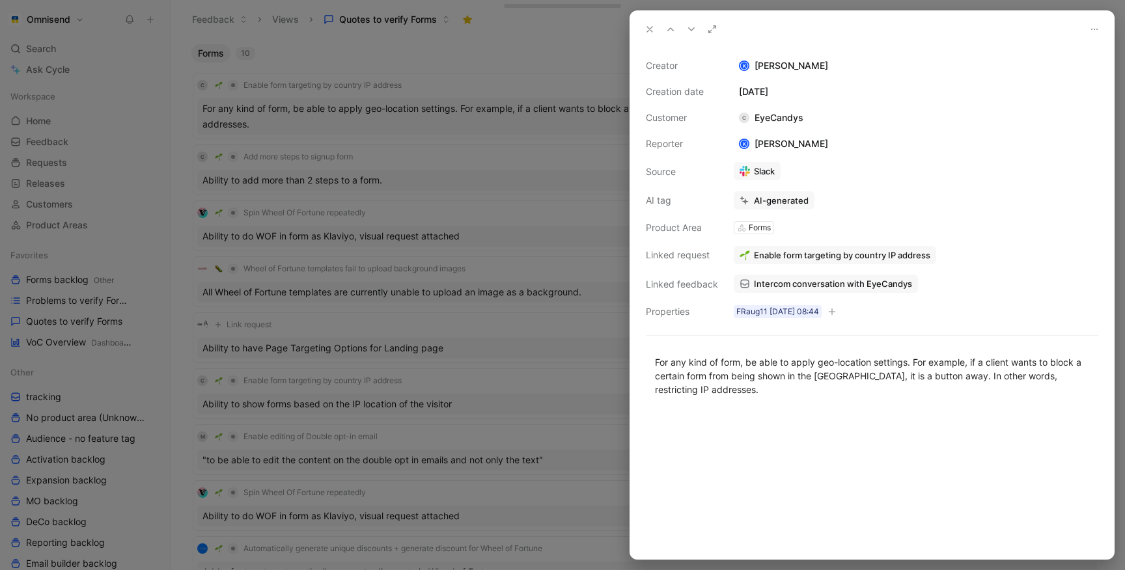
click at [504, 118] on div at bounding box center [562, 285] width 1125 height 570
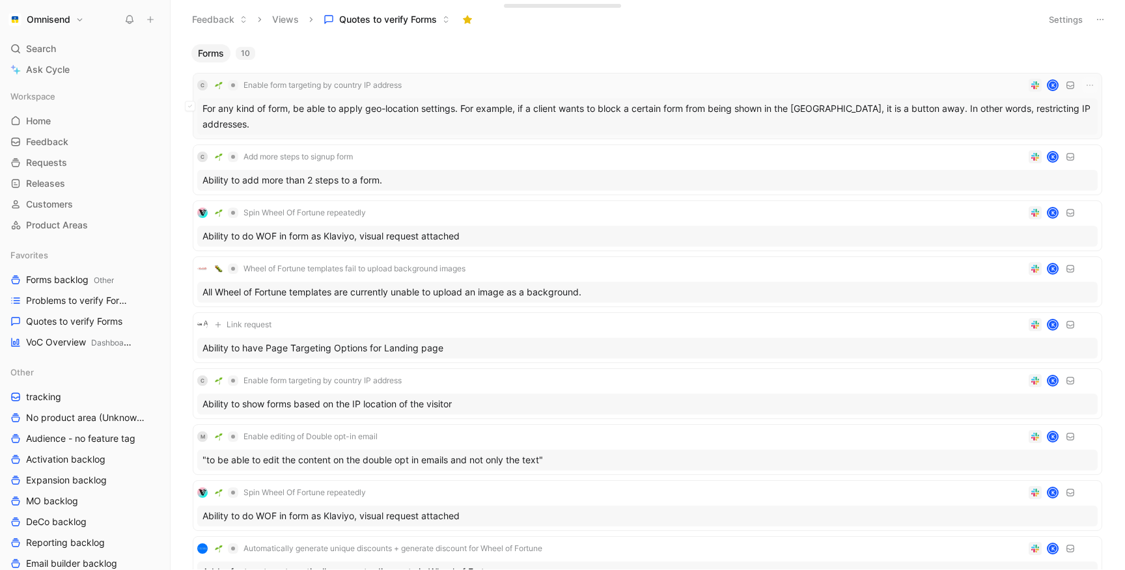
click at [512, 92] on div "C Enable form targeting by country IP address K" at bounding box center [647, 85] width 900 height 16
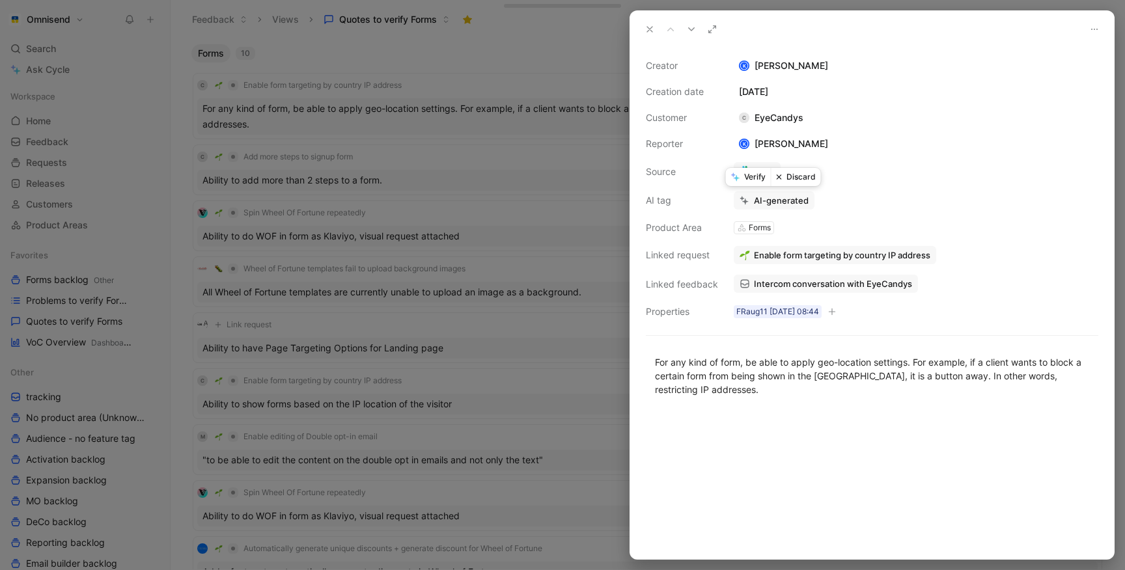
click at [745, 180] on button "Verify" at bounding box center [748, 177] width 45 height 18
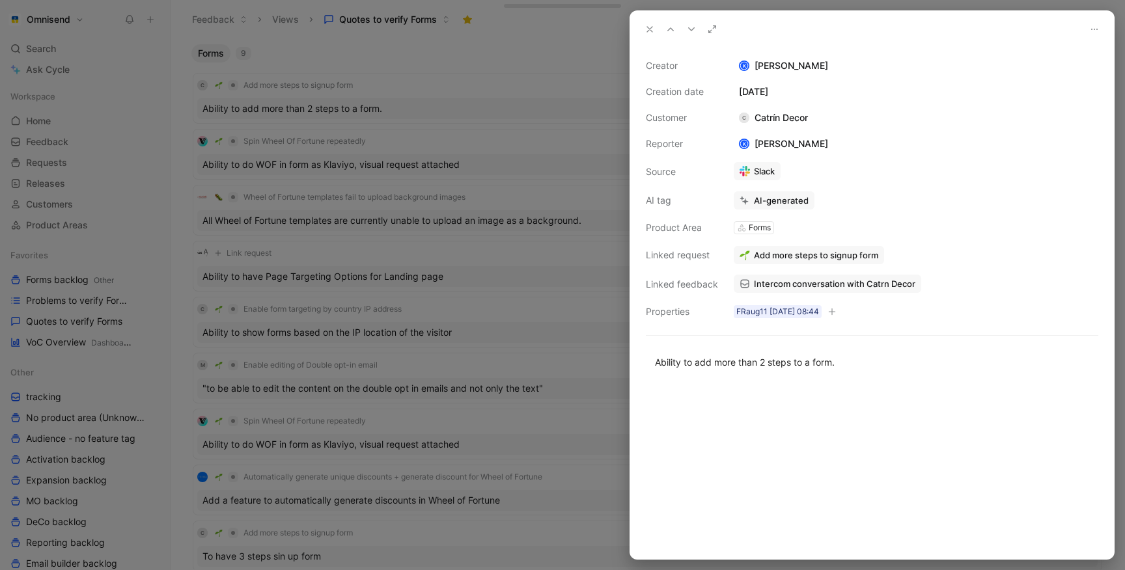
click at [488, 105] on div at bounding box center [562, 285] width 1125 height 570
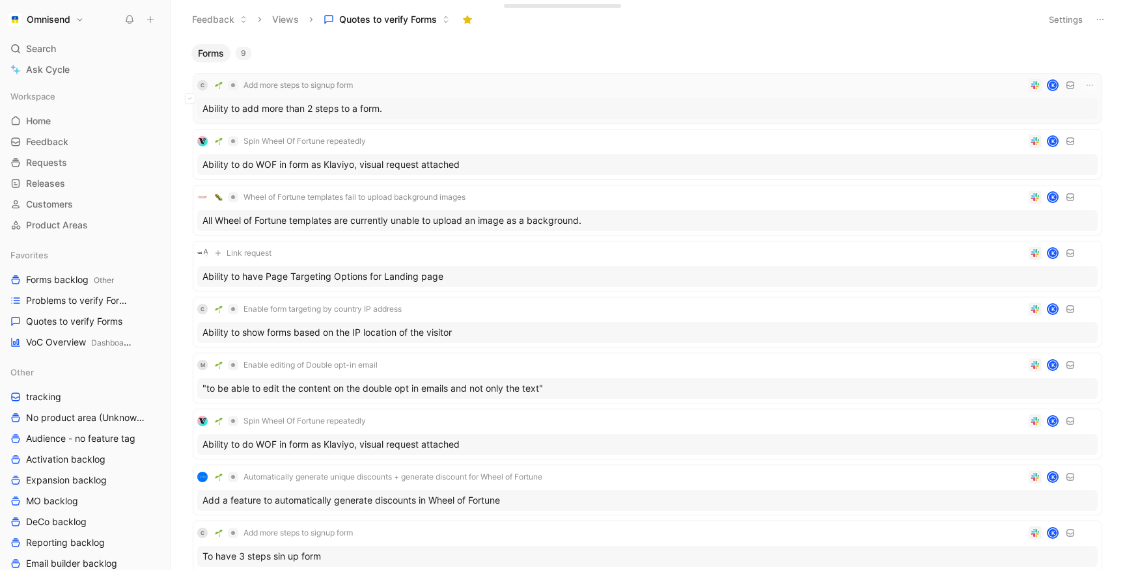
click at [503, 94] on div "C Add more steps to signup form K Ability to add more than 2 steps to a form." at bounding box center [647, 98] width 900 height 42
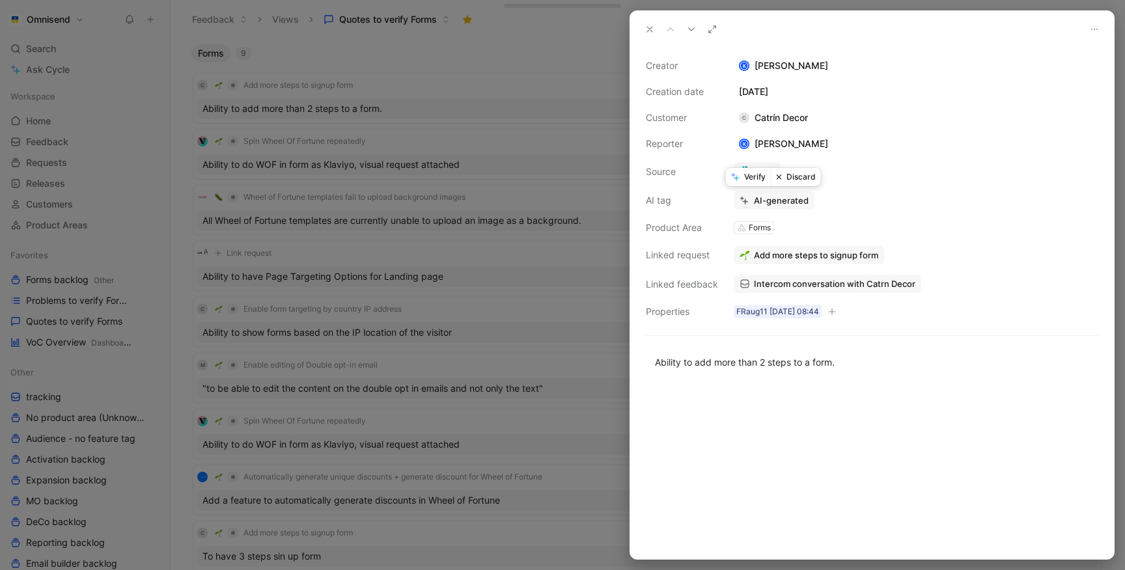
click at [749, 182] on button "Verify" at bounding box center [748, 177] width 45 height 18
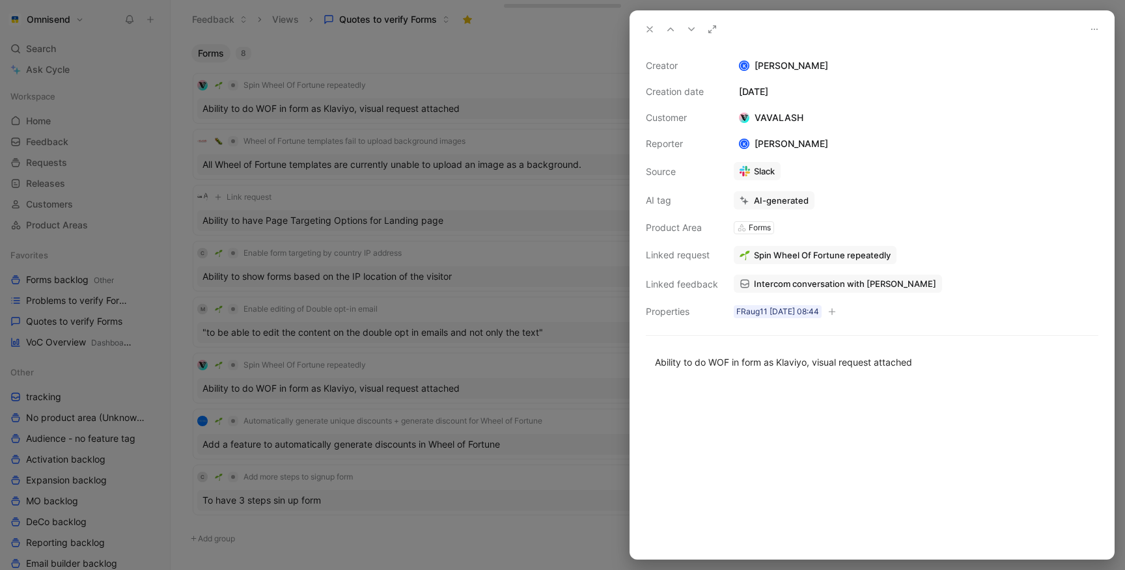
click at [530, 93] on div at bounding box center [562, 285] width 1125 height 570
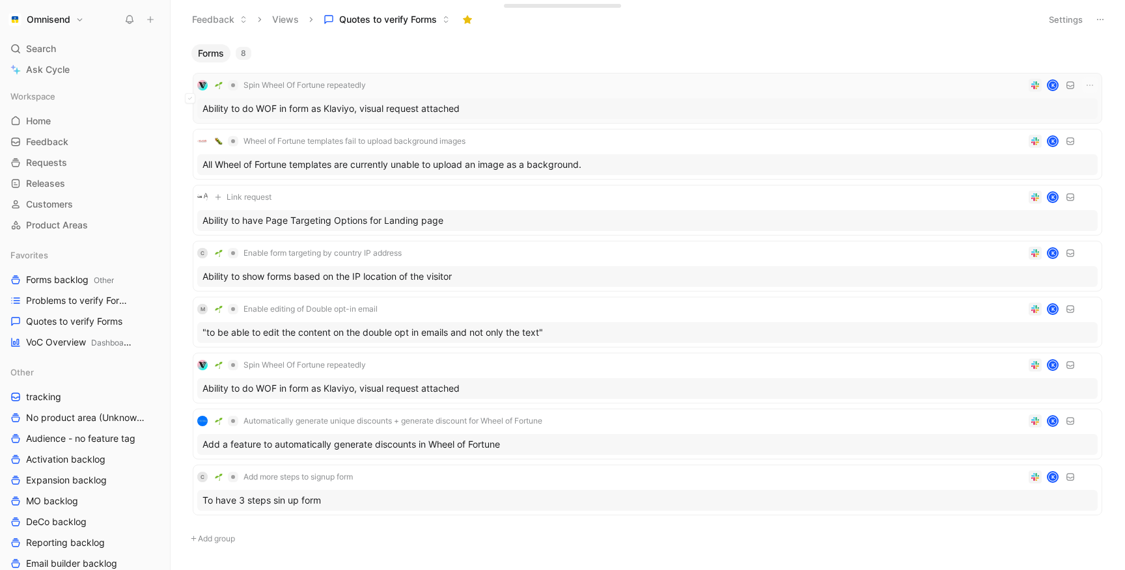
click at [530, 94] on div "Spin Wheel Of Fortune repeatedly K Ability to do WOF in form as Klaviyo, visual…" at bounding box center [647, 98] width 900 height 42
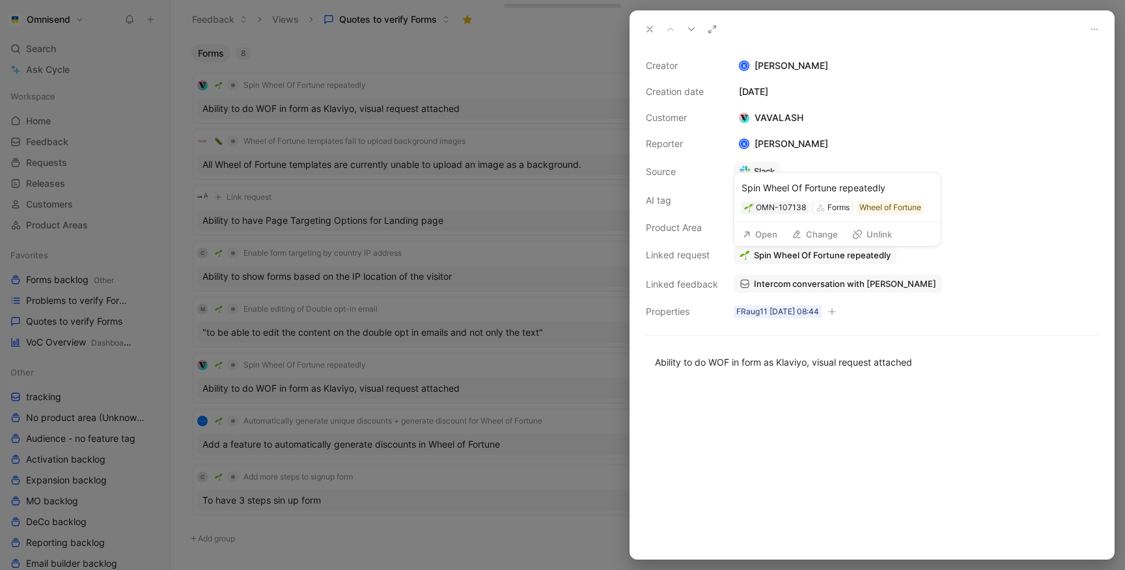
click at [765, 257] on span "Spin Wheel Of Fortune repeatedly" at bounding box center [822, 255] width 137 height 12
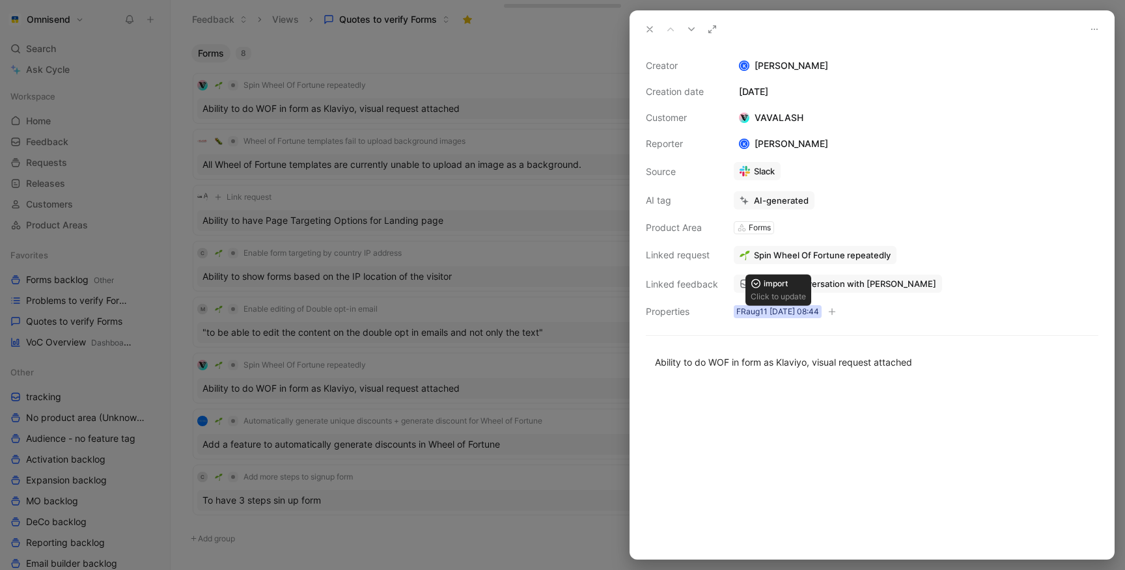
click at [774, 314] on div "FRaug11 [DATE] 08:44" at bounding box center [777, 311] width 83 height 13
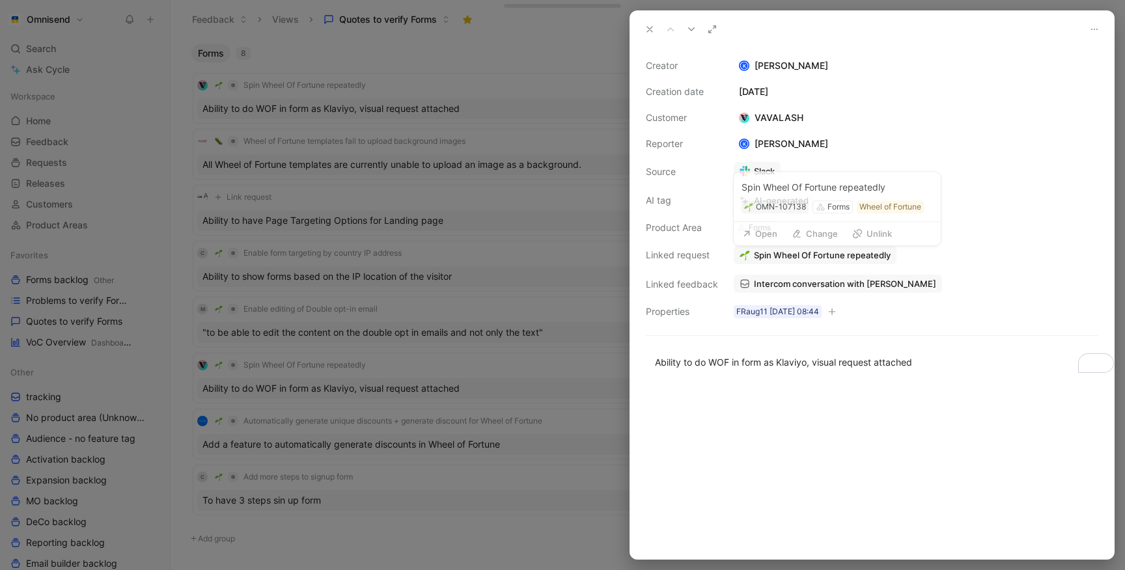
click at [827, 255] on span "Spin Wheel Of Fortune repeatedly" at bounding box center [822, 255] width 137 height 12
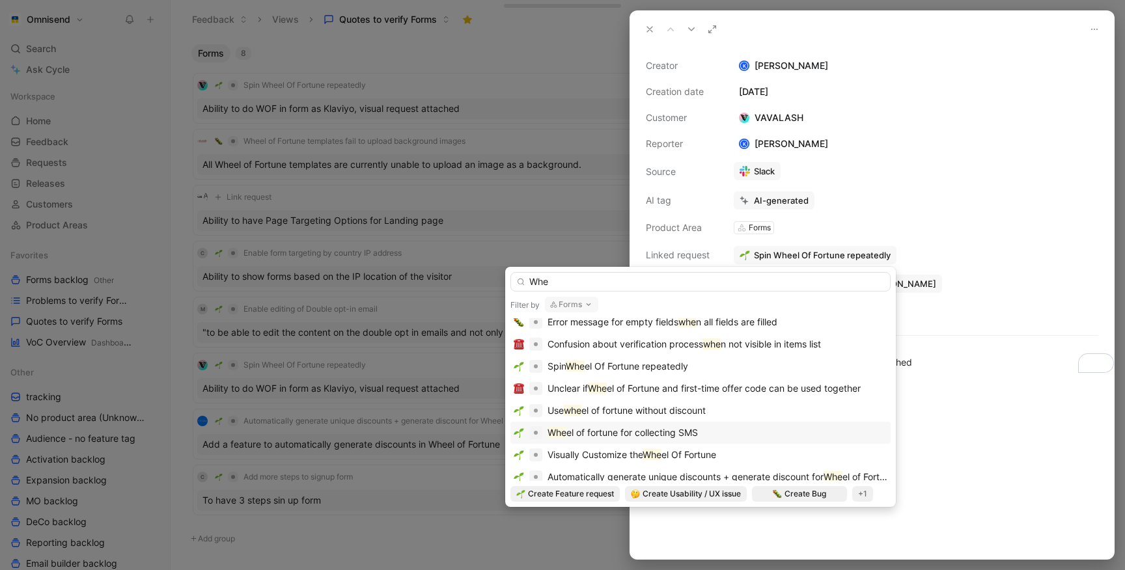
scroll to position [166, 0]
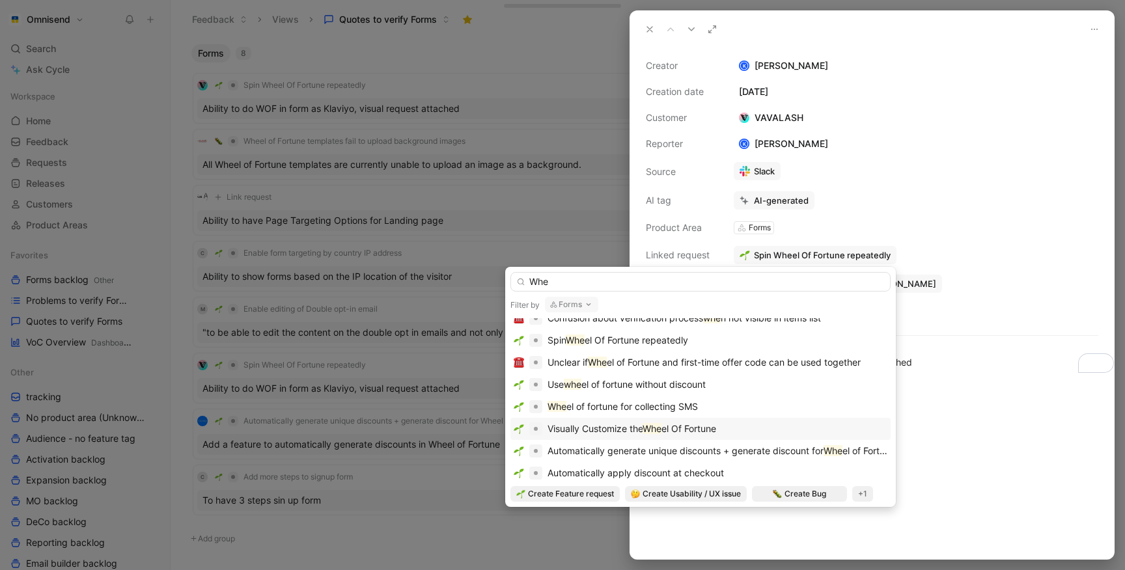
type input "Whe"
click at [716, 429] on span "el Of Fortune" at bounding box center [688, 428] width 55 height 11
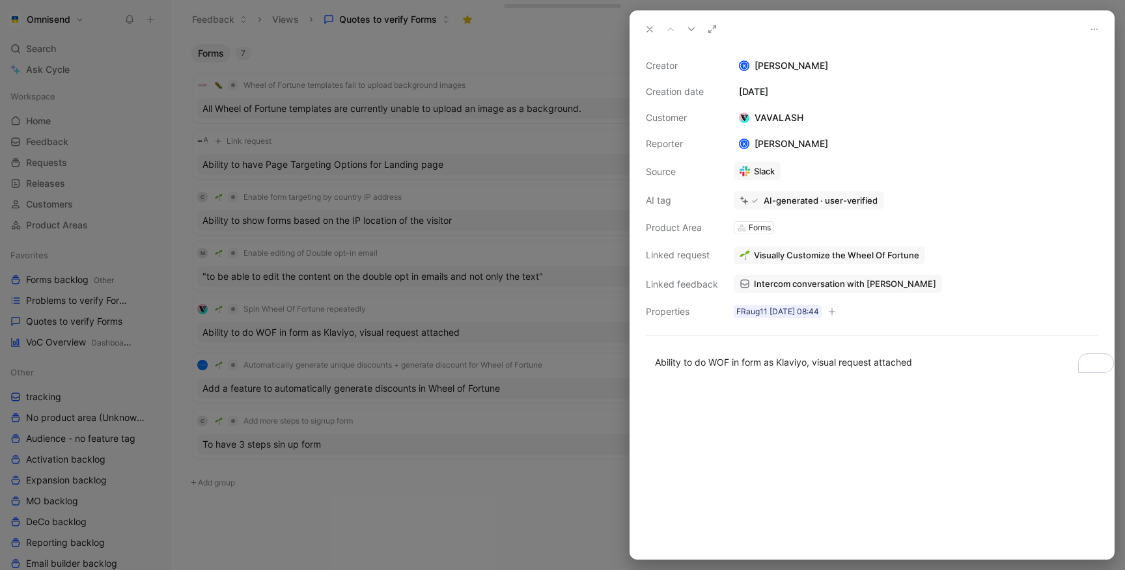
click at [1000, 323] on div "Creator K [PERSON_NAME] Creation date [DATE] Customer VAVALASH Reporter K [PERS…" at bounding box center [872, 304] width 484 height 512
drag, startPoint x: 860, startPoint y: 358, endPoint x: 851, endPoint y: 357, distance: 8.6
click at [851, 357] on div "Ability to do WOF in form as Klaviyo, visual request attached" at bounding box center [872, 362] width 434 height 14
click at [796, 363] on div "Ability to do WOF in form as Klaviyo, visual request attached" at bounding box center [872, 362] width 434 height 14
click at [813, 280] on span "Intercom conversation with [PERSON_NAME]" at bounding box center [845, 284] width 182 height 12
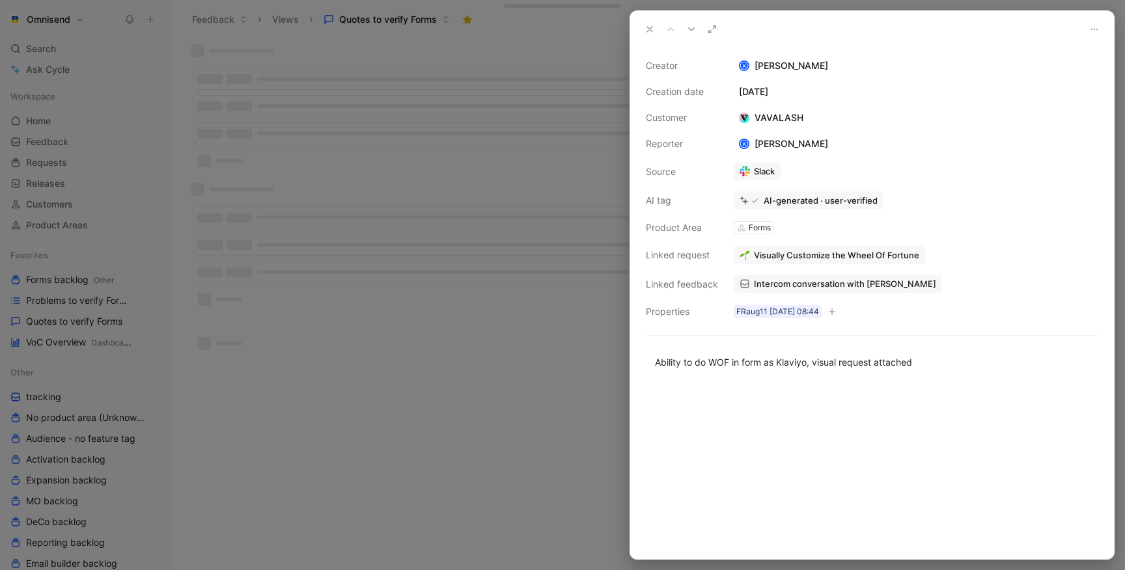
click at [437, 287] on div at bounding box center [562, 285] width 1125 height 570
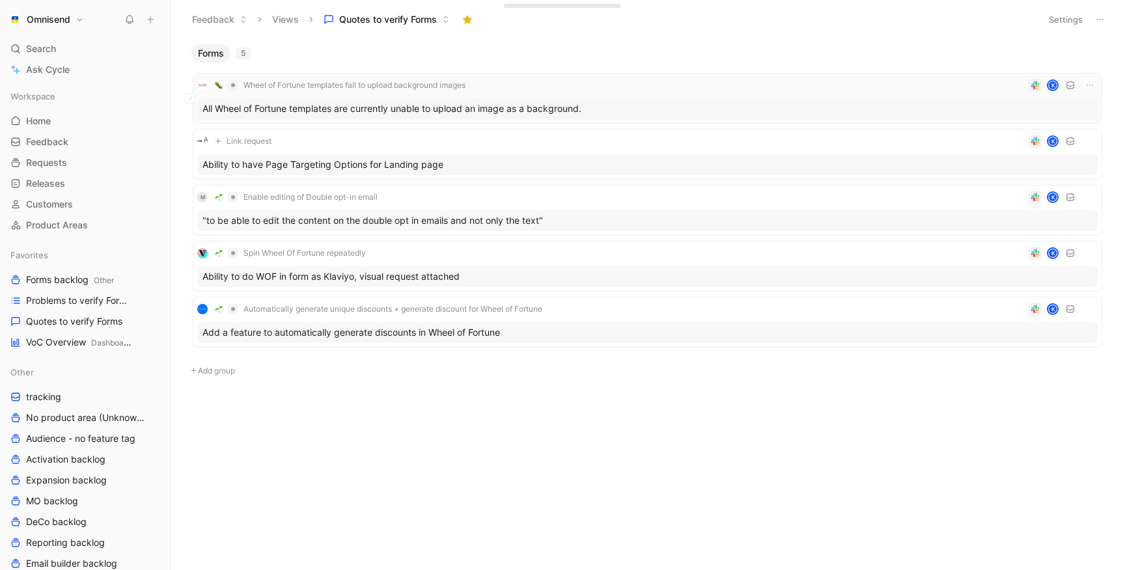
click at [597, 83] on div "Wheel of Fortune templates fail to upload background images K" at bounding box center [647, 85] width 900 height 16
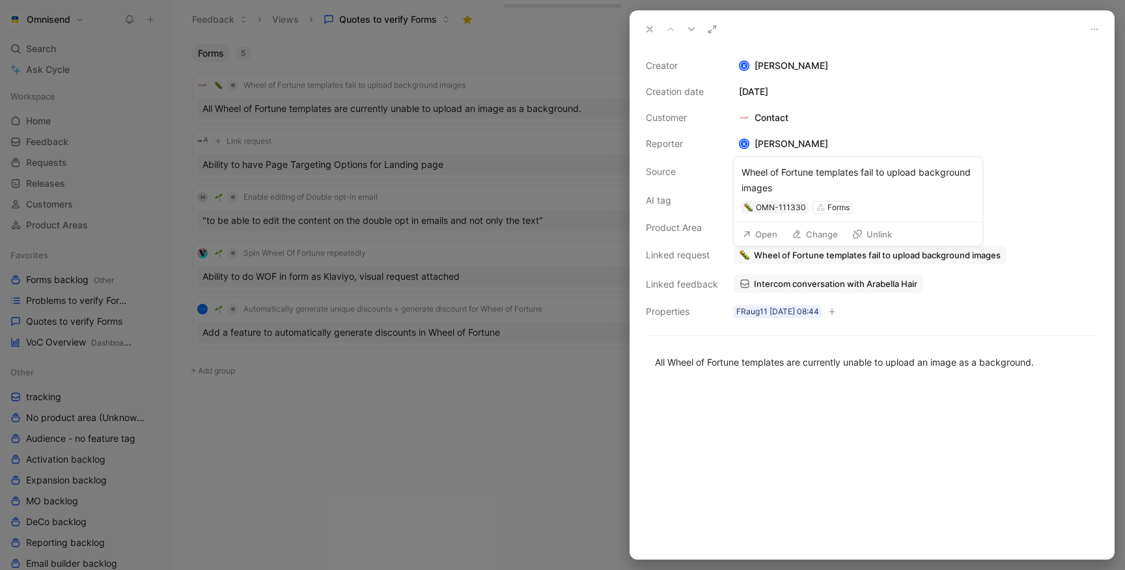
click at [958, 253] on span "Wheel of Fortune templates fail to upload background images" at bounding box center [877, 255] width 247 height 12
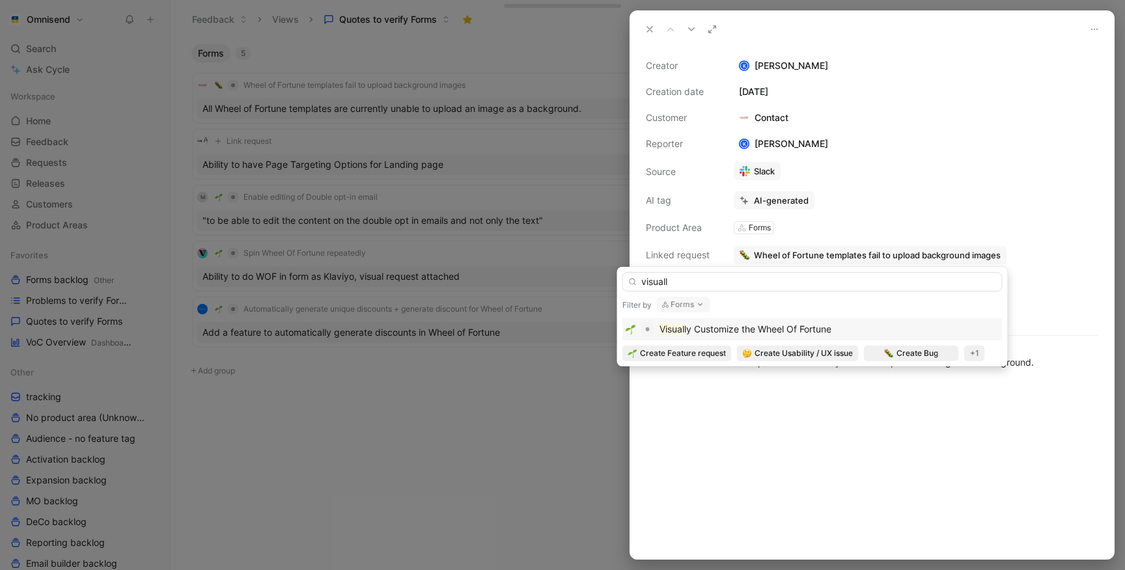
type input "visuall"
click at [842, 331] on div "Visuall y Customize the Wheel Of Fortune" at bounding box center [813, 330] width 374 height 16
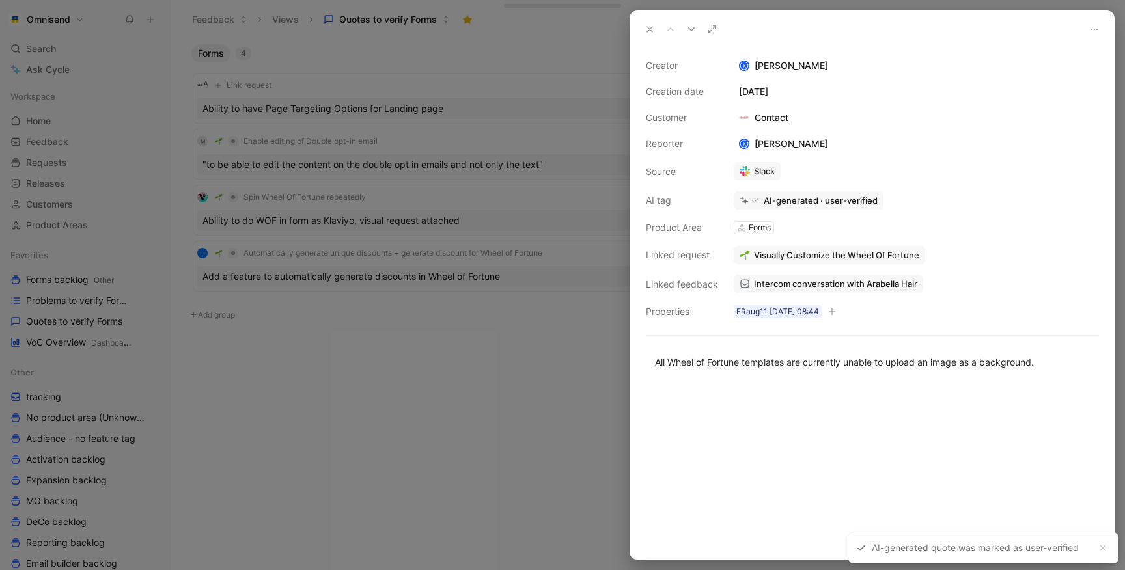
click at [465, 388] on div at bounding box center [562, 285] width 1125 height 570
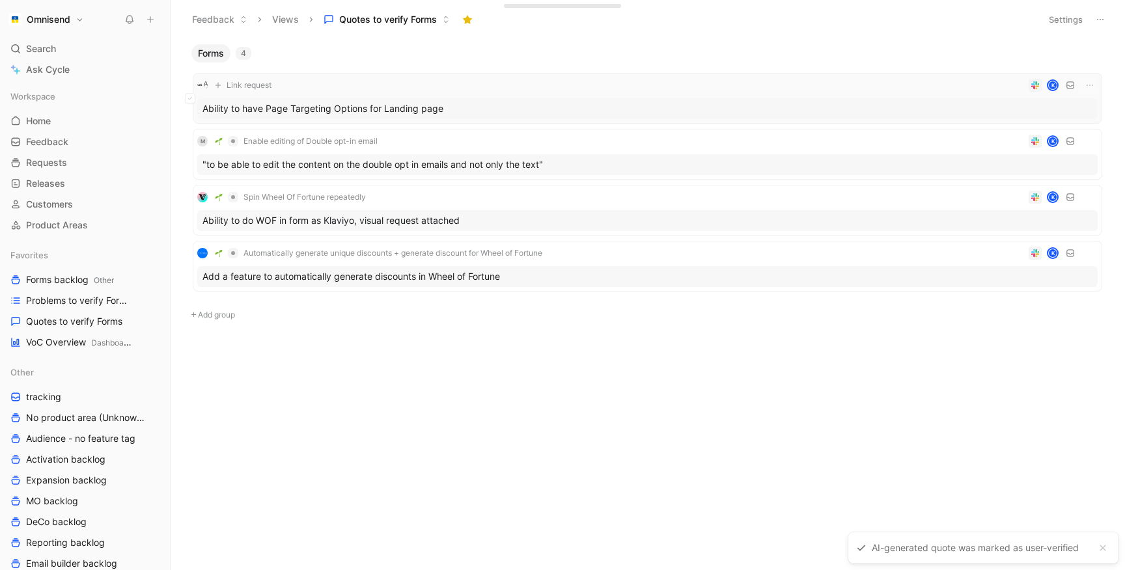
click at [482, 107] on div "Ability to have Page Targeting Options for Landing page" at bounding box center [647, 108] width 900 height 21
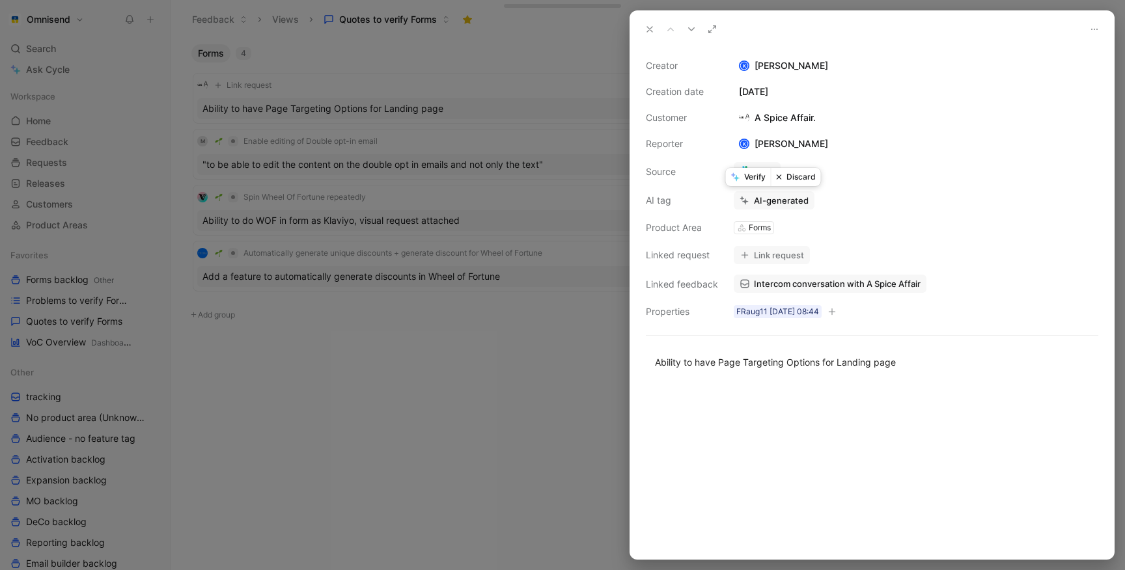
click at [798, 180] on button "Discard" at bounding box center [796, 177] width 50 height 18
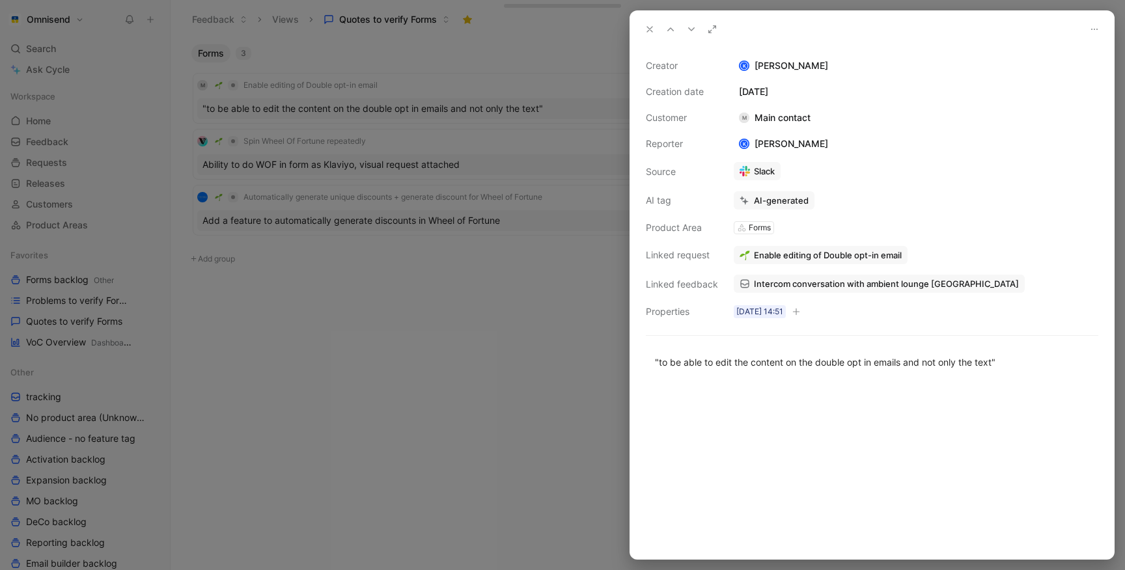
click at [504, 301] on div at bounding box center [562, 285] width 1125 height 570
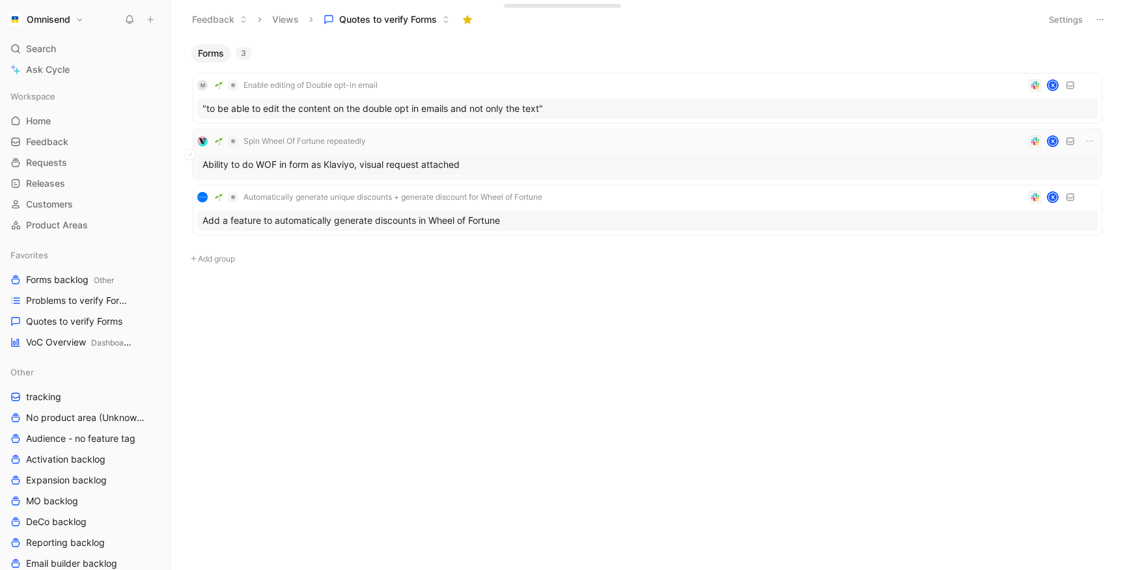
click at [514, 140] on div "Spin Wheel Of Fortune repeatedly K" at bounding box center [647, 141] width 900 height 16
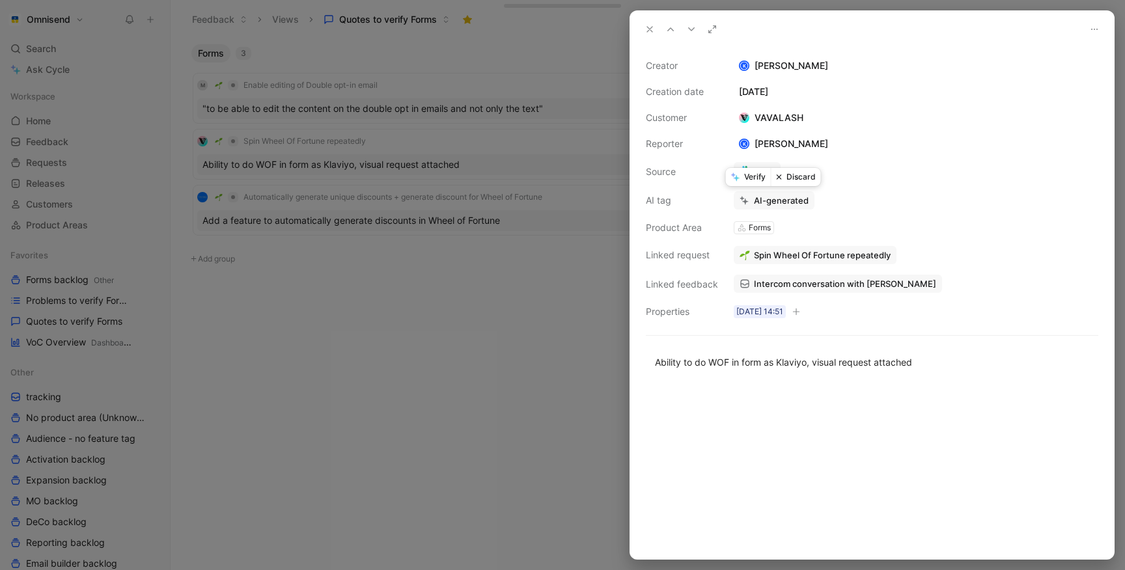
click at [805, 168] on button "Discard" at bounding box center [796, 177] width 50 height 18
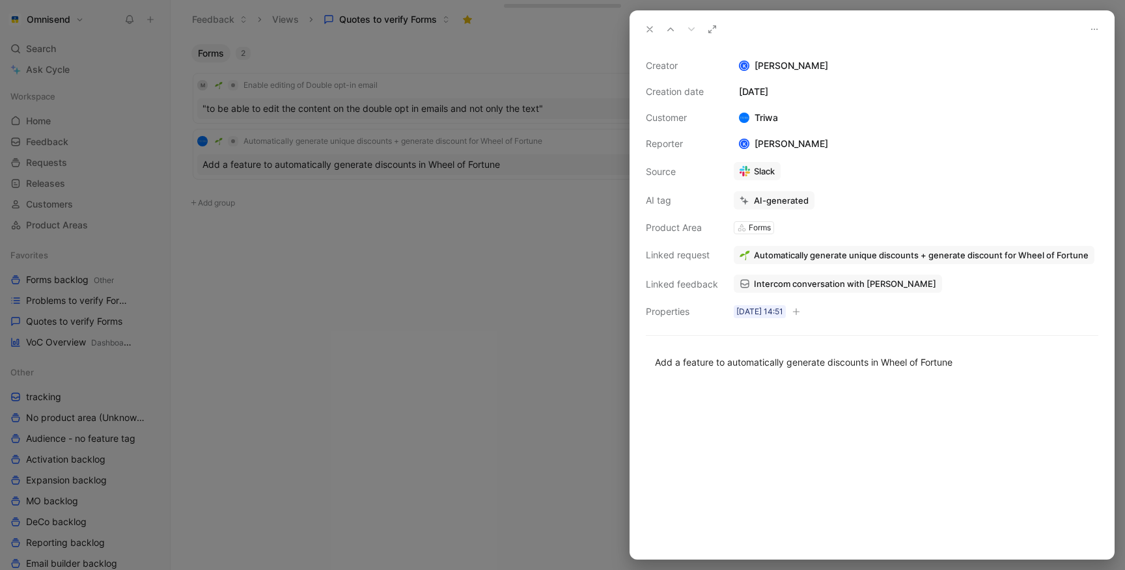
click at [501, 245] on div at bounding box center [562, 285] width 1125 height 570
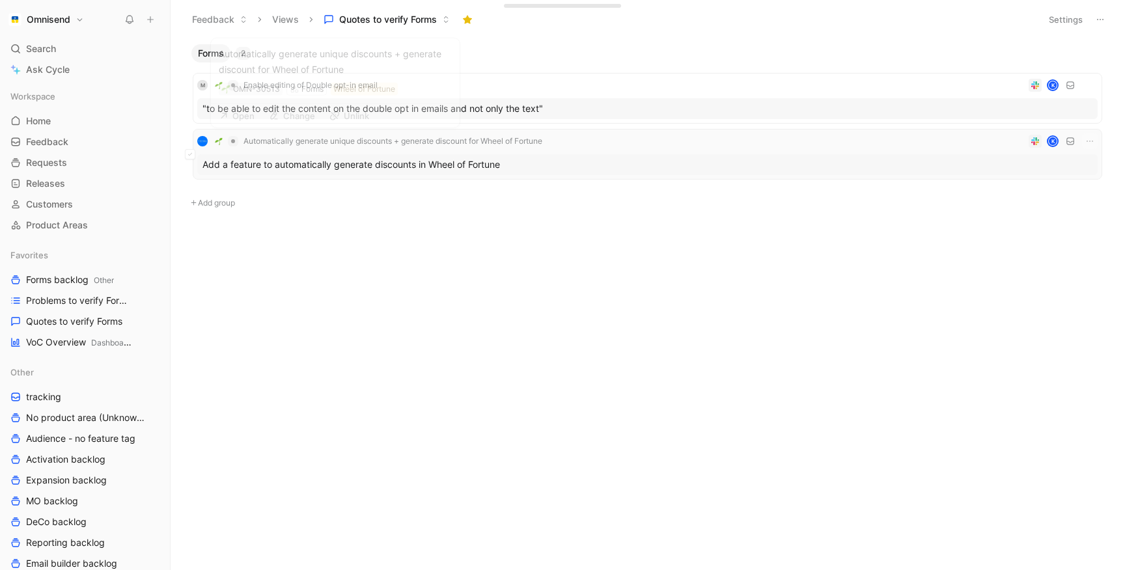
click at [538, 147] on button "Automatically generate unique discounts + generate discount for Wheel of Fortune" at bounding box center [378, 141] width 337 height 16
click at [690, 152] on div "Automatically generate unique discounts + generate discount for Wheel of Fortun…" at bounding box center [647, 154] width 900 height 42
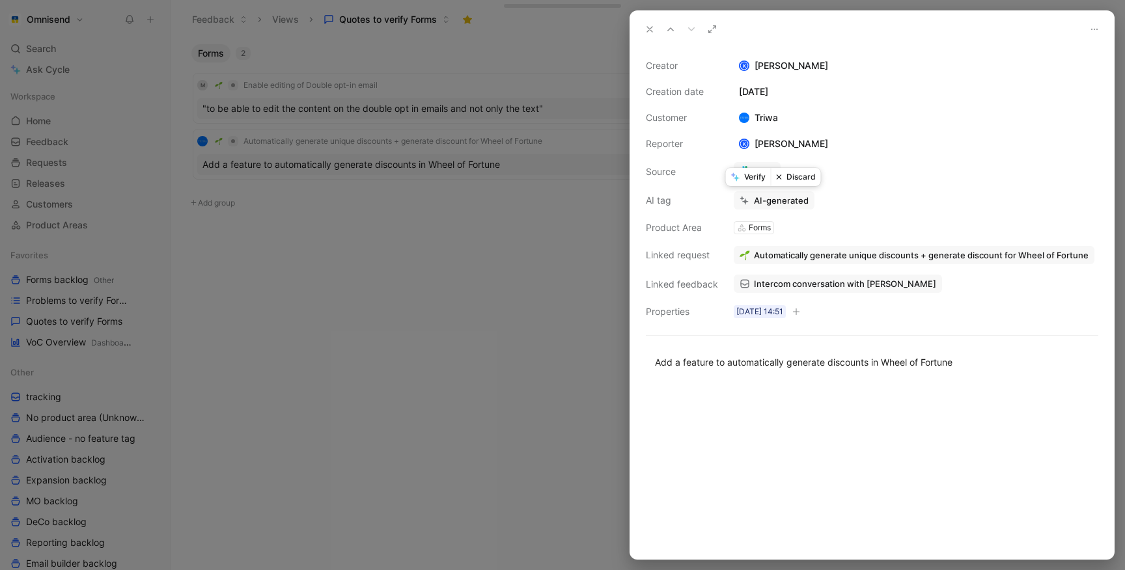
click at [751, 177] on button "Verify" at bounding box center [748, 177] width 45 height 18
click at [562, 96] on div at bounding box center [562, 285] width 1125 height 570
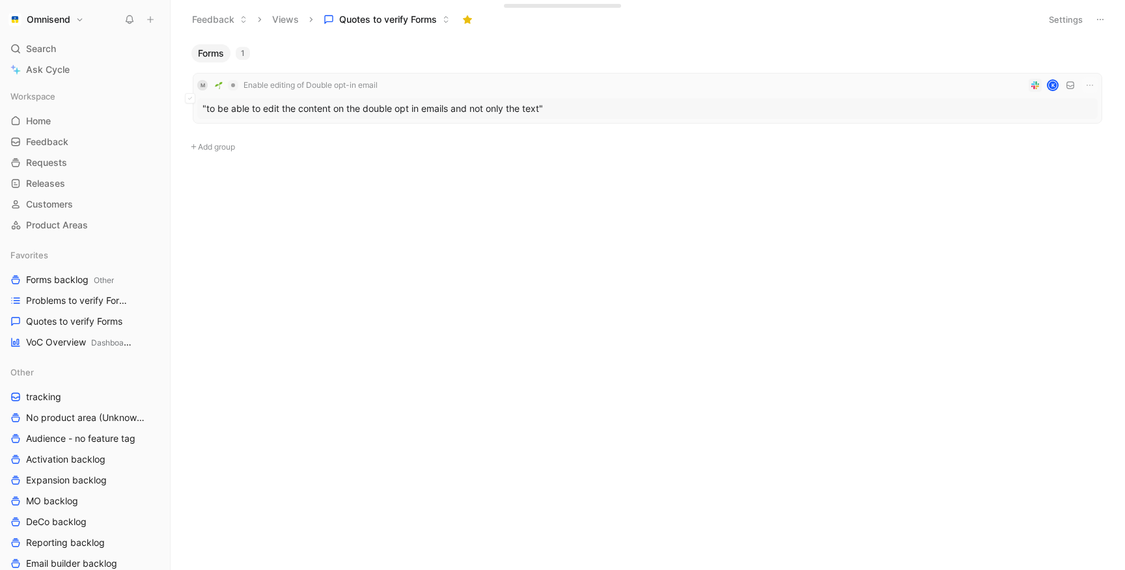
click at [590, 96] on div "M Enable editing of Double opt-in email K "to be able to edit the content on th…" at bounding box center [647, 98] width 900 height 42
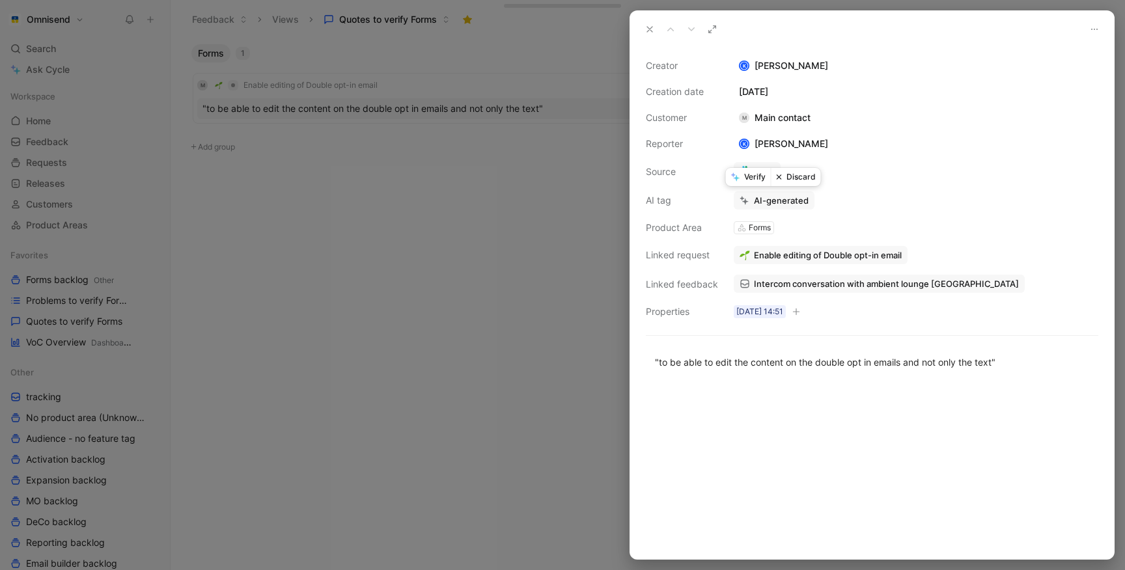
click at [741, 172] on button "Verify" at bounding box center [748, 177] width 45 height 18
click at [543, 216] on div at bounding box center [562, 285] width 1125 height 570
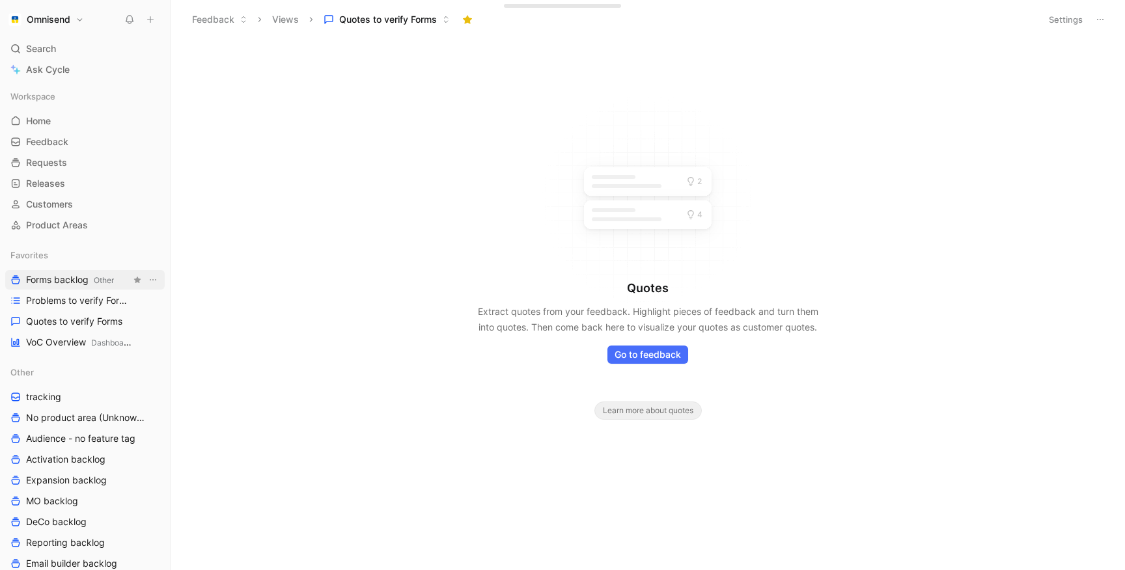
click at [79, 282] on span "Forms backlog Other" at bounding box center [70, 280] width 88 height 14
